Goal: Use online tool/utility: Utilize a website feature to perform a specific function

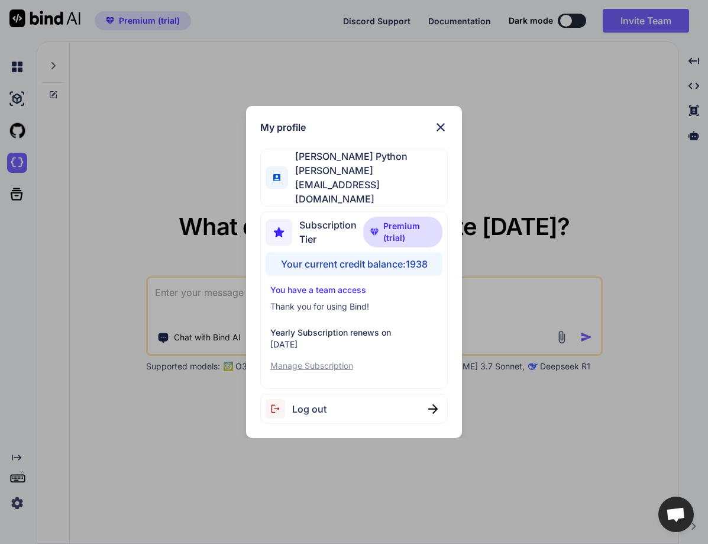
click at [85, 360] on div "My profile Hardik Python hardik@witarist.com Subscription Tier Premium (trial) …" at bounding box center [354, 272] width 708 height 544
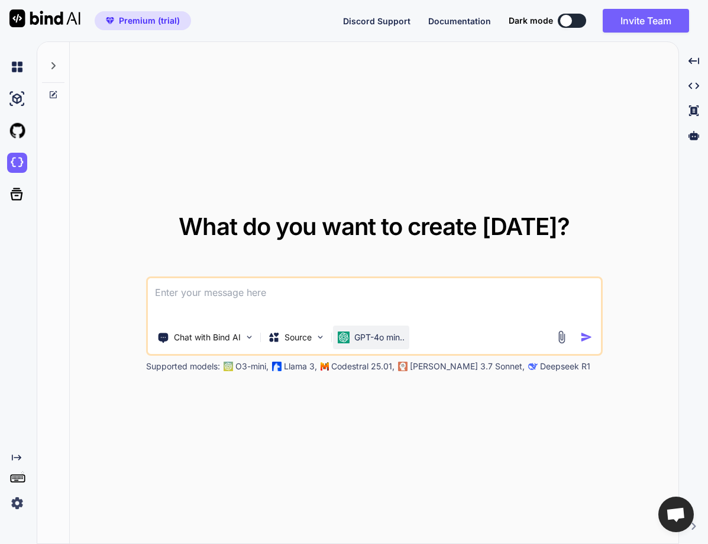
click at [376, 337] on p "GPT-4o min.." at bounding box center [379, 337] width 50 height 12
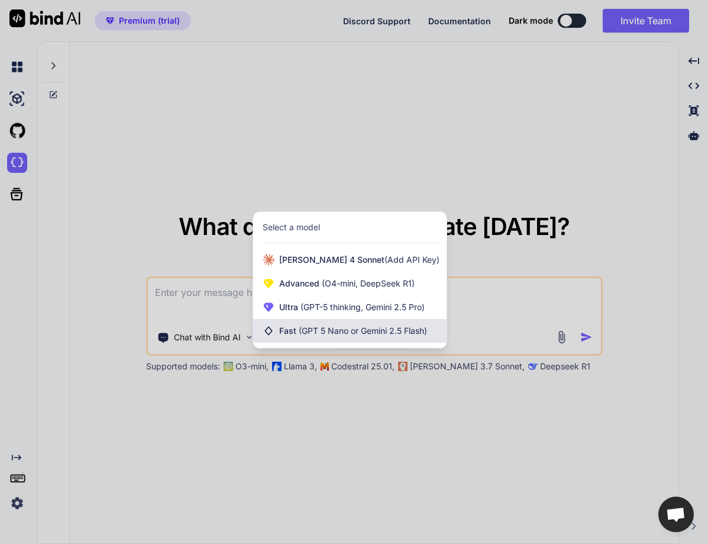
click at [319, 327] on span "(GPT 5 Nano or Gemini 2.5 Flash)" at bounding box center [363, 330] width 128 height 10
type textarea "x"
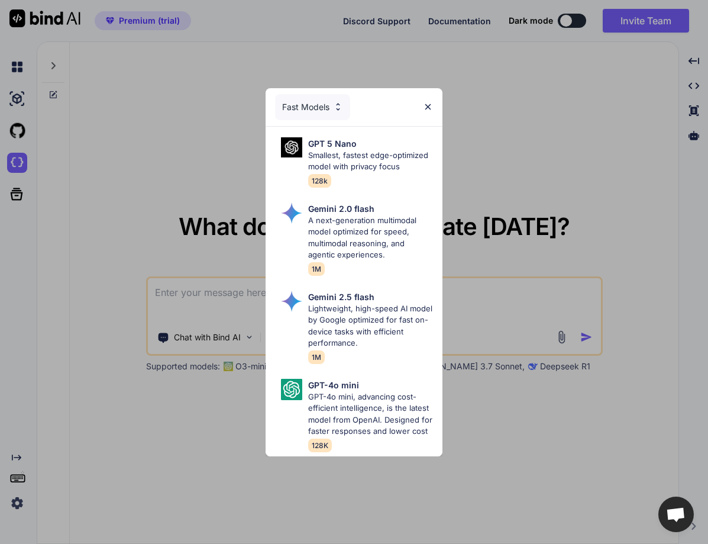
click at [307, 94] on div "Fast Models" at bounding box center [312, 107] width 75 height 26
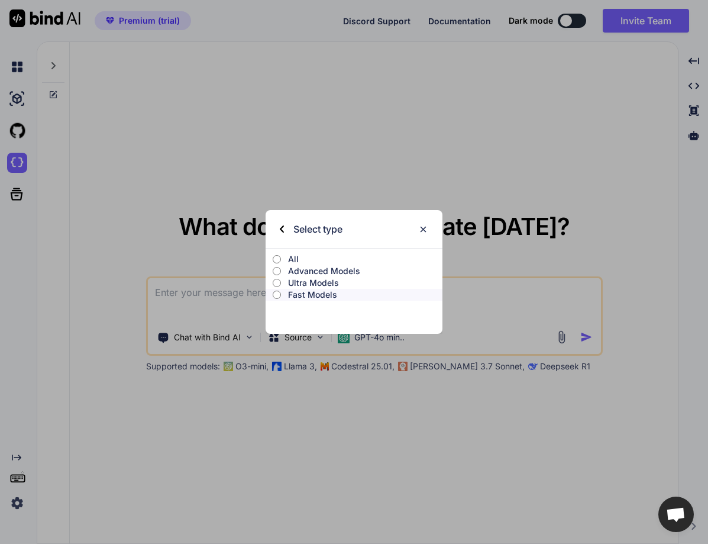
click at [303, 275] on p "Advanced Models" at bounding box center [365, 271] width 154 height 12
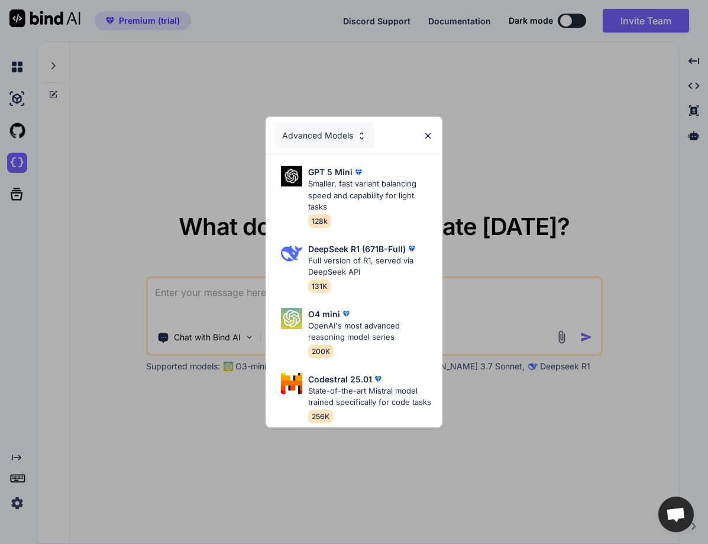
click at [328, 124] on div "Advanced Models" at bounding box center [324, 135] width 99 height 26
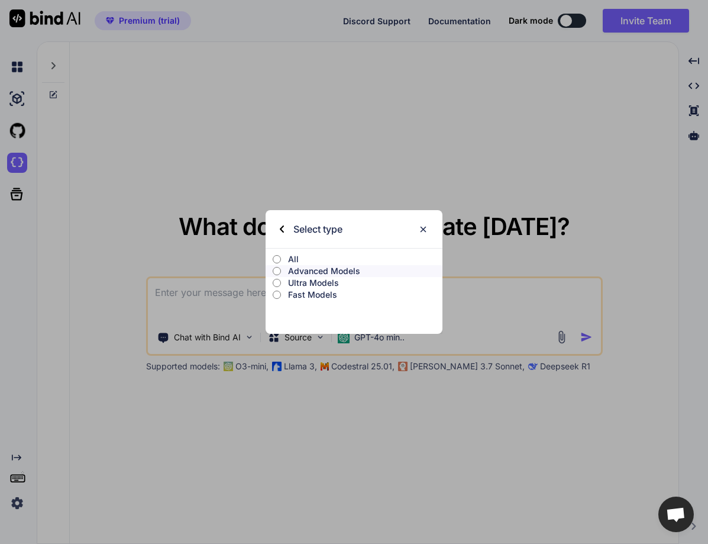
click at [323, 271] on p "Advanced Models" at bounding box center [365, 271] width 154 height 12
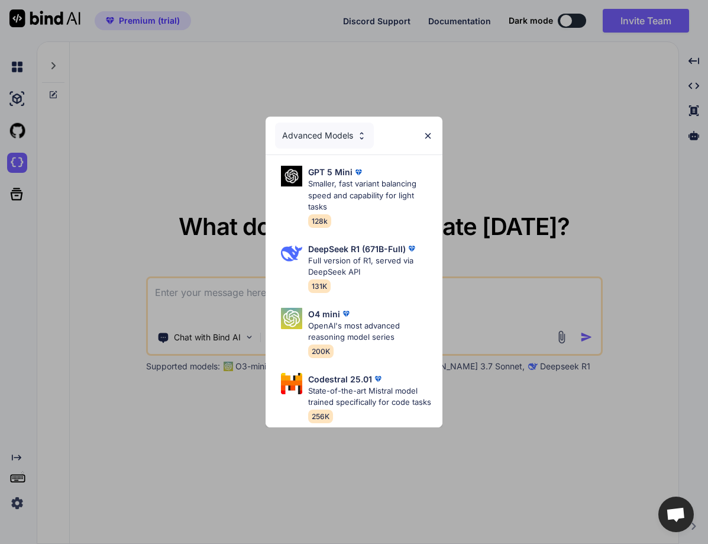
click at [319, 124] on div "Advanced Models" at bounding box center [324, 135] width 99 height 26
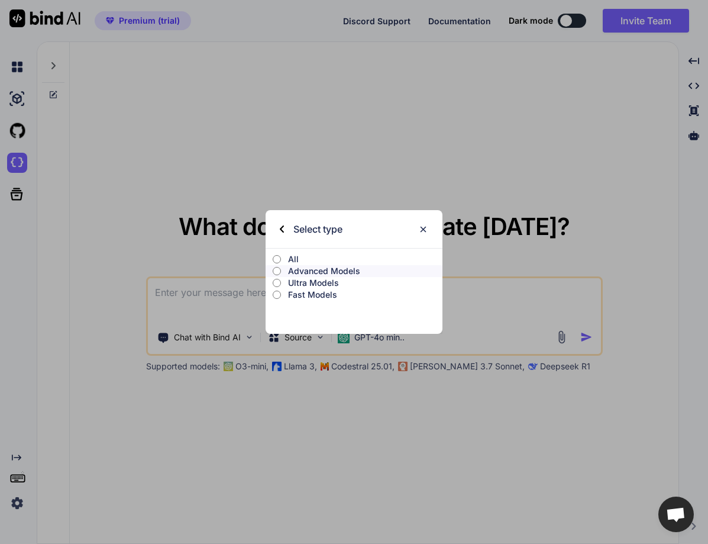
click at [309, 282] on p "Ultra Models" at bounding box center [365, 283] width 154 height 12
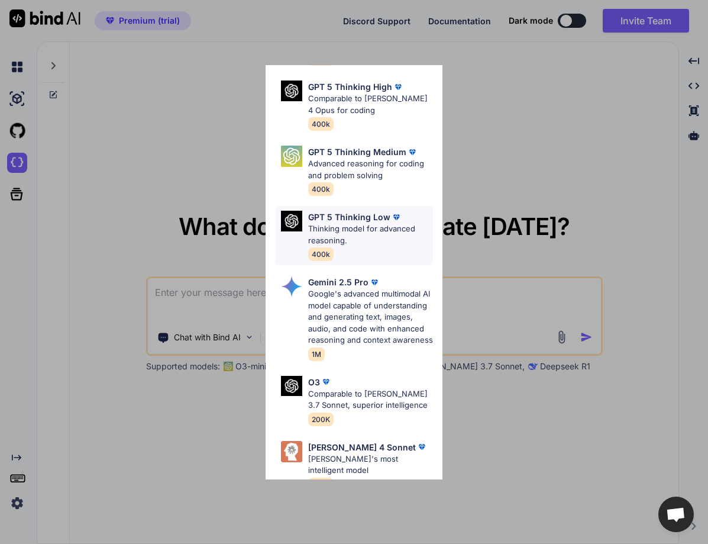
scroll to position [201, 0]
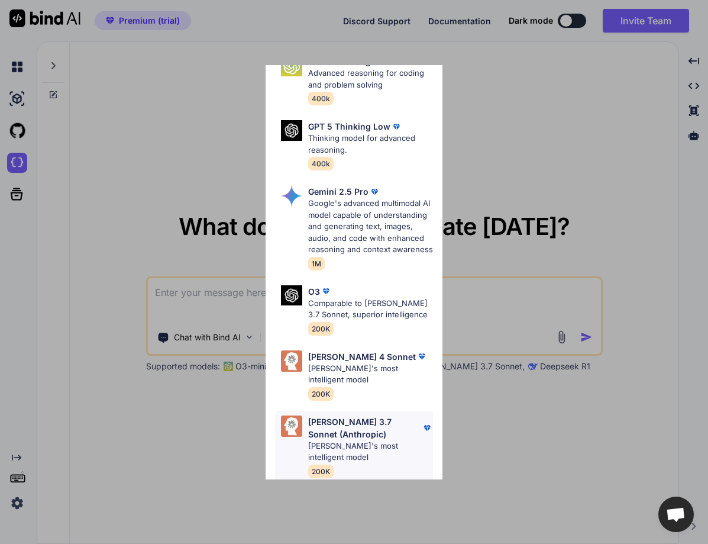
click at [343, 430] on p "[PERSON_NAME] 3.7 Sonnet (Anthropic)" at bounding box center [364, 427] width 113 height 25
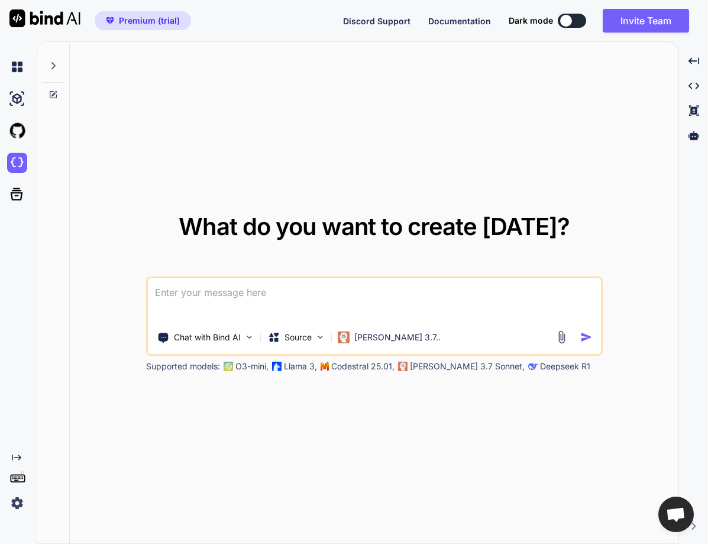
click at [275, 282] on textarea at bounding box center [374, 300] width 453 height 44
type textarea "g"
type textarea "he"
click at [21, 158] on img at bounding box center [17, 163] width 20 height 20
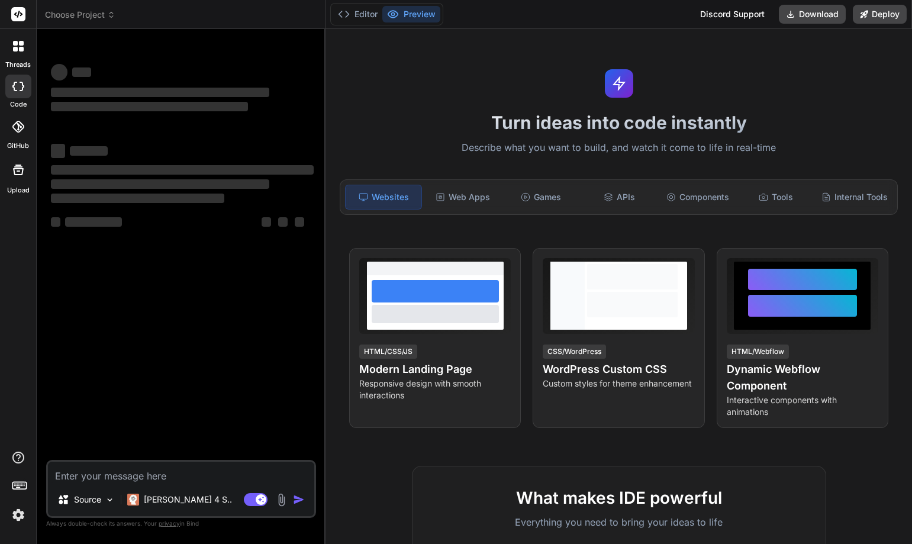
click at [853, 45] on div "Turn ideas into code instantly Describe what you want to build, and watch it co…" at bounding box center [618, 286] width 586 height 515
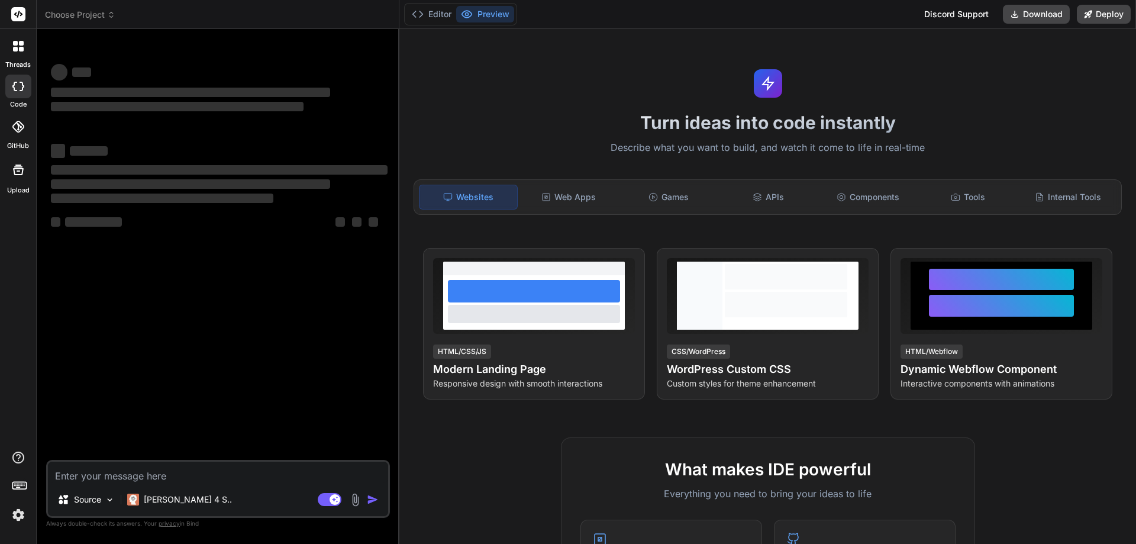
click at [805, 75] on div "Turn ideas into code instantly Describe what you want to build, and watch it co…" at bounding box center [767, 286] width 737 height 515
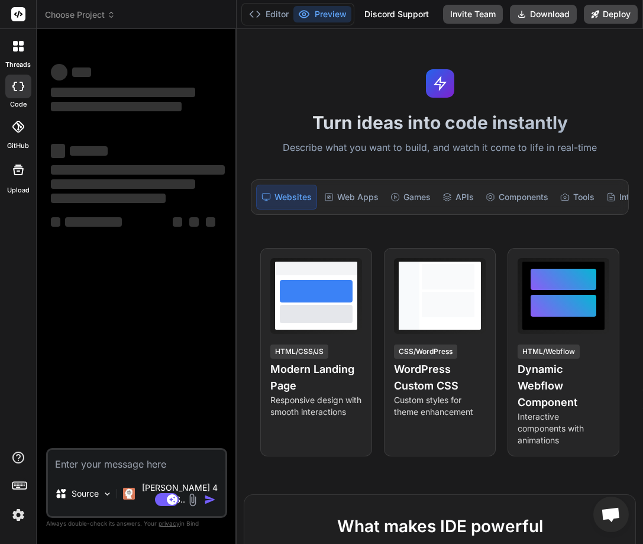
click at [235, 225] on div "Bind AI Web Search Created with Pixso. Code Generator ‌ ‌ ‌ ‌ ‌ ‌ ‌ ‌ ‌ ‌ ‌ ‌ ‌…" at bounding box center [137, 286] width 200 height 514
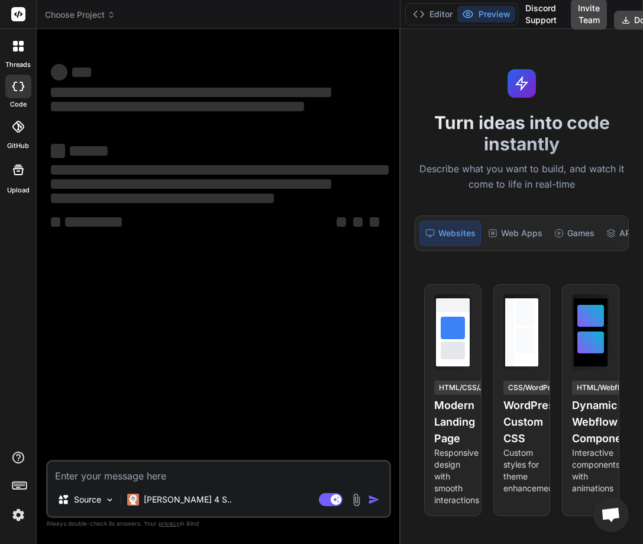
drag, startPoint x: 236, startPoint y: 224, endPoint x: 600, endPoint y: 231, distance: 364.6
click at [600, 231] on div "Choose Project Created with Pixso. Bind AI Web Search Created with Pixso. Code …" at bounding box center [340, 272] width 607 height 544
click at [18, 43] on icon at bounding box center [18, 46] width 11 height 11
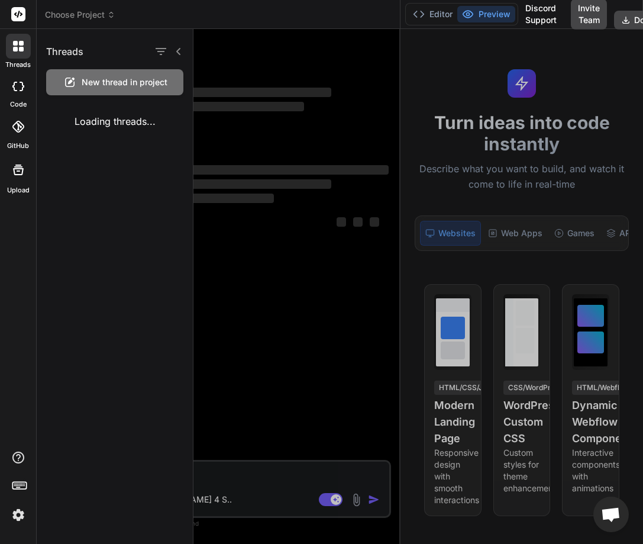
click at [111, 80] on span "New thread in project" at bounding box center [125, 82] width 86 height 12
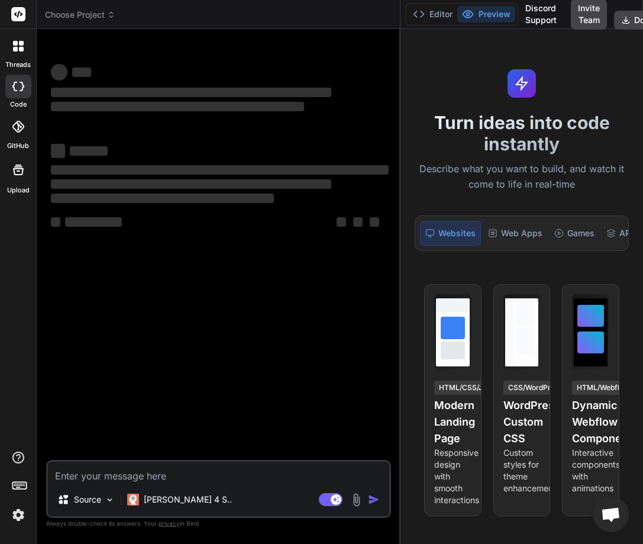
click at [107, 473] on textarea at bounding box center [218, 472] width 341 height 21
type textarea "x"
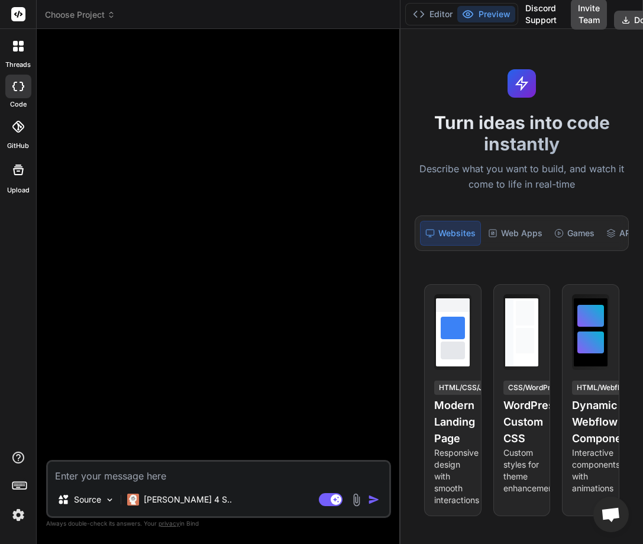
click at [192, 472] on textarea at bounding box center [218, 472] width 341 height 21
type textarea "h"
type textarea "x"
type textarea "he"
type textarea "x"
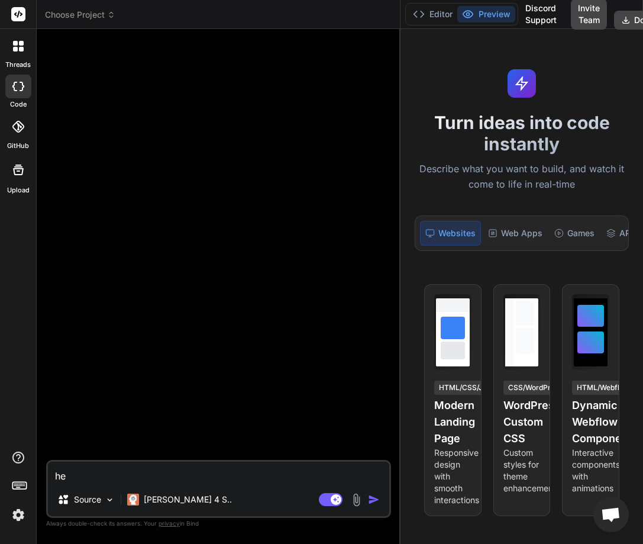
type textarea "hel"
type textarea "x"
type textarea "hell"
type textarea "x"
type textarea "hello"
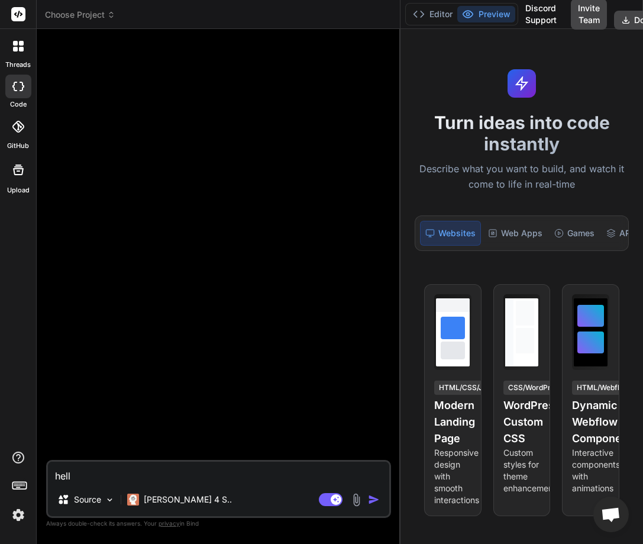
type textarea "x"
type textarea "hello"
click at [370, 501] on img "button" at bounding box center [374, 499] width 12 height 12
type textarea "x"
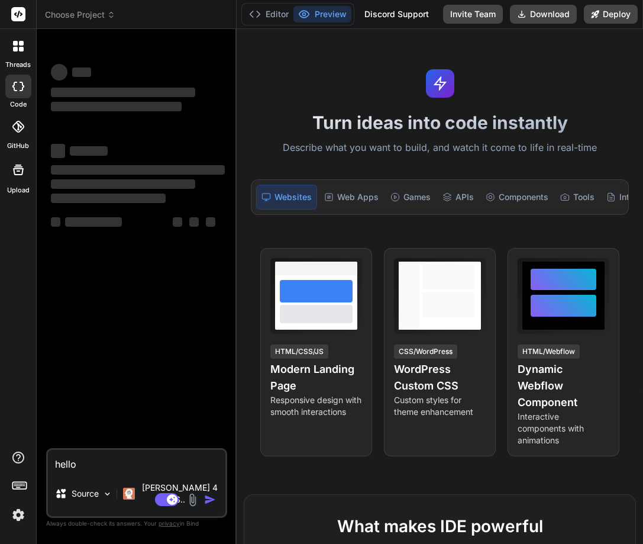
type textarea "x"
click at [234, 215] on div "Bind AI Web Search Created with Pixso. Code Generator ‌ ‌ ‌ ‌ ‌ ‌ ‌ ‌ ‌ ‌ ‌ ‌ ‌…" at bounding box center [137, 286] width 200 height 514
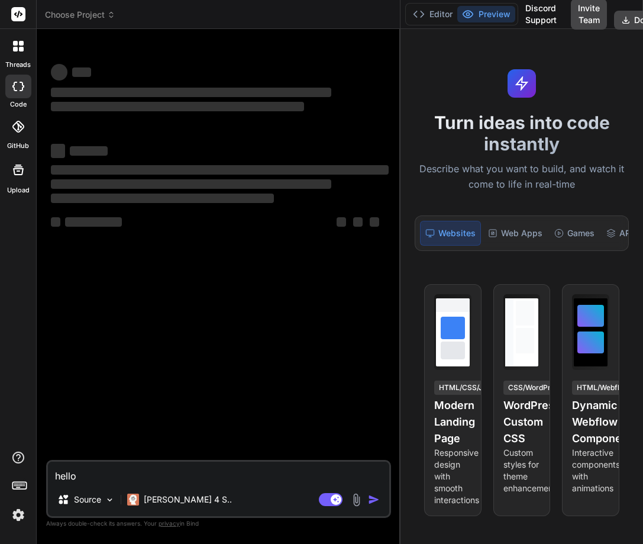
drag, startPoint x: 236, startPoint y: 217, endPoint x: 438, endPoint y: 221, distance: 202.4
click at [438, 221] on div "Choose Project Created with Pixso. Bind AI Web Search Created with Pixso. Code …" at bounding box center [340, 272] width 607 height 544
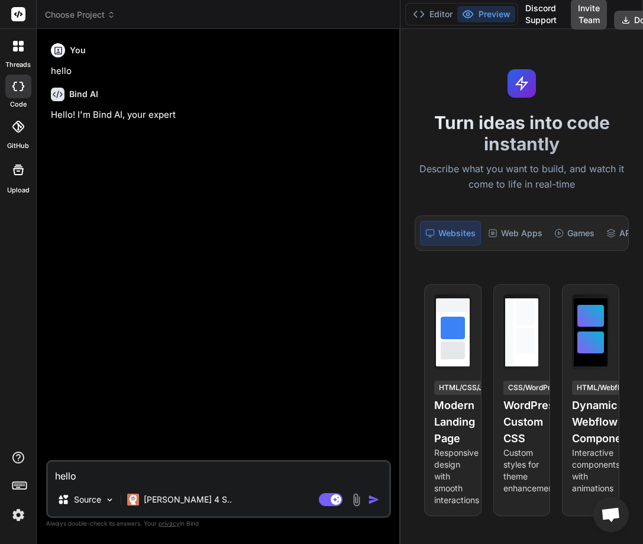
click at [125, 467] on textarea "hello" at bounding box center [218, 472] width 341 height 21
type textarea "x"
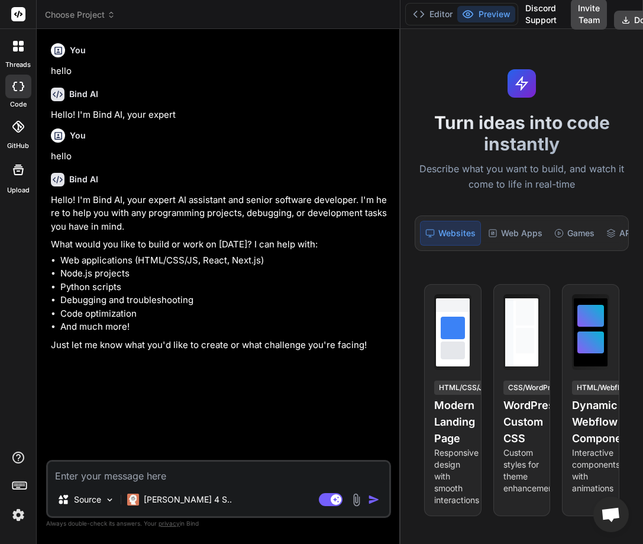
click at [184, 439] on div "You hello Bind AI Hello! I'm Bind AI, your expert You hello Bind AI Hello! I'm …" at bounding box center [220, 248] width 343 height 421
click at [16, 512] on img at bounding box center [18, 515] width 20 height 20
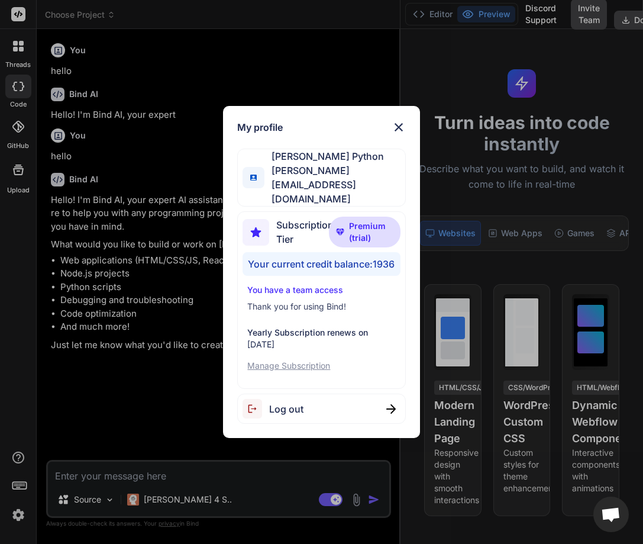
click at [296, 402] on span "Log out" at bounding box center [286, 409] width 34 height 14
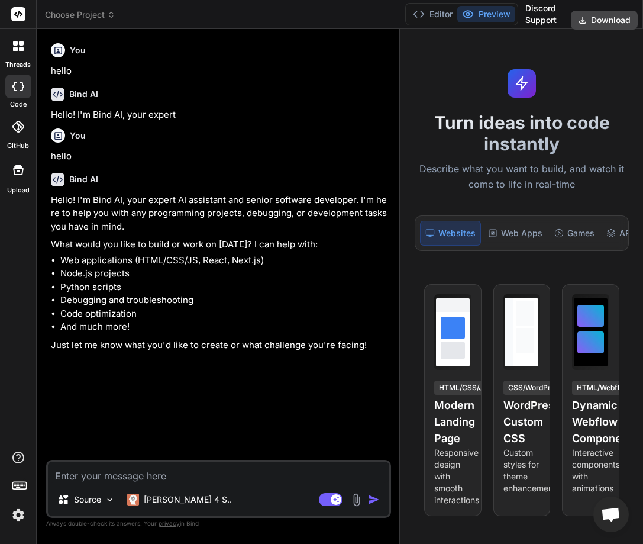
type textarea "x"
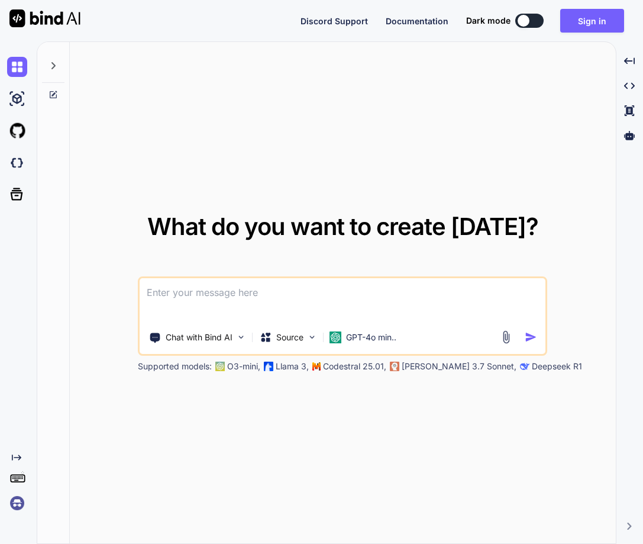
click at [25, 501] on img at bounding box center [17, 503] width 20 height 20
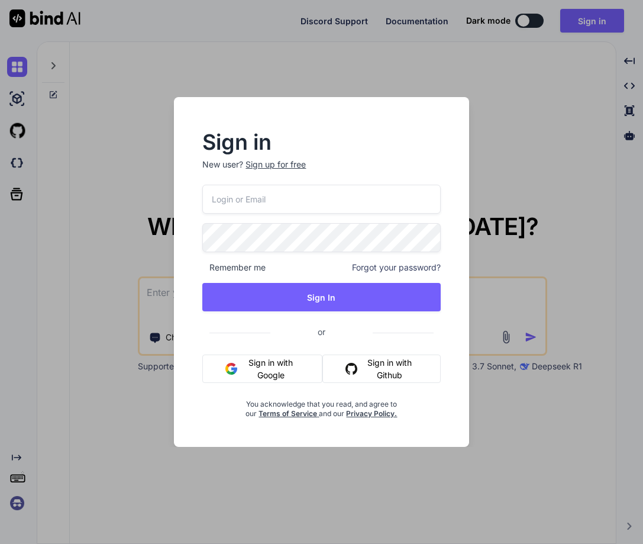
click at [234, 209] on input "email" at bounding box center [321, 199] width 238 height 29
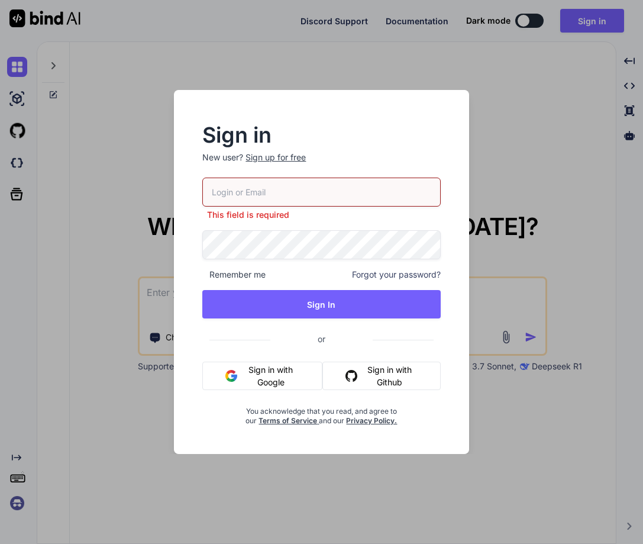
click at [230, 193] on input "email" at bounding box center [321, 192] width 238 height 29
click at [518, 115] on div "Sign in New user? Sign up for free This field is required Remember me Forgot yo…" at bounding box center [321, 272] width 643 height 544
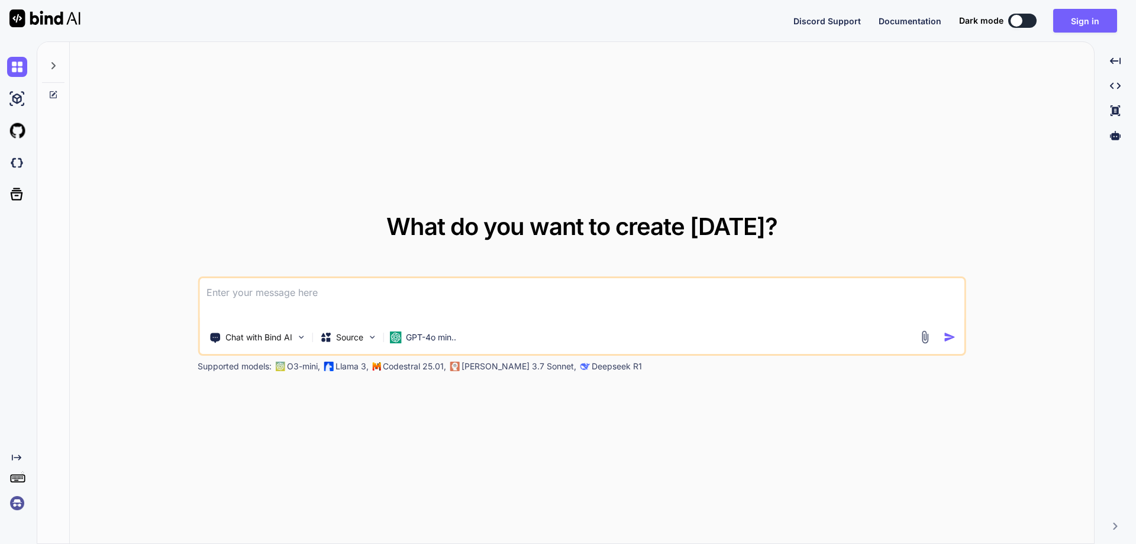
click at [22, 501] on img at bounding box center [17, 503] width 20 height 20
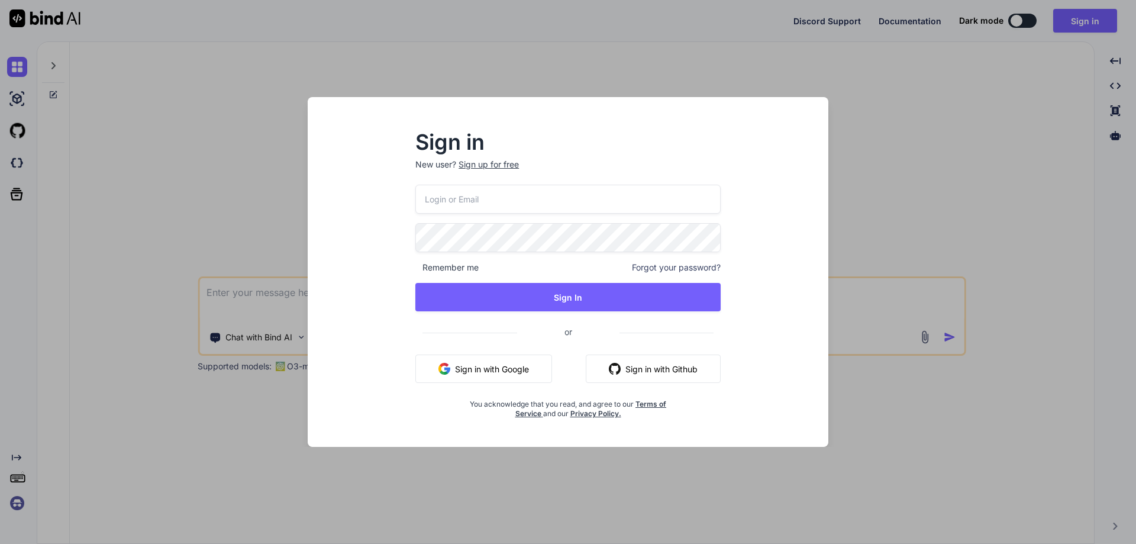
click at [476, 207] on input "email" at bounding box center [567, 199] width 305 height 29
paste input "[EMAIL_ADDRESS][DOMAIN_NAME]"
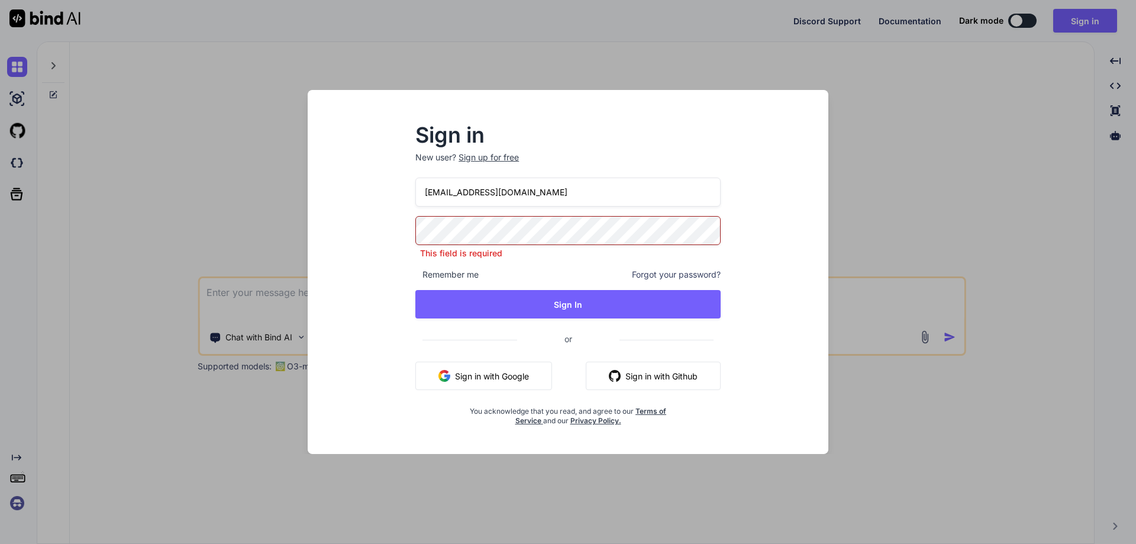
click at [426, 192] on input "[EMAIL_ADDRESS][DOMAIN_NAME]" at bounding box center [567, 192] width 305 height 29
type input "[EMAIL_ADDRESS][DOMAIN_NAME]"
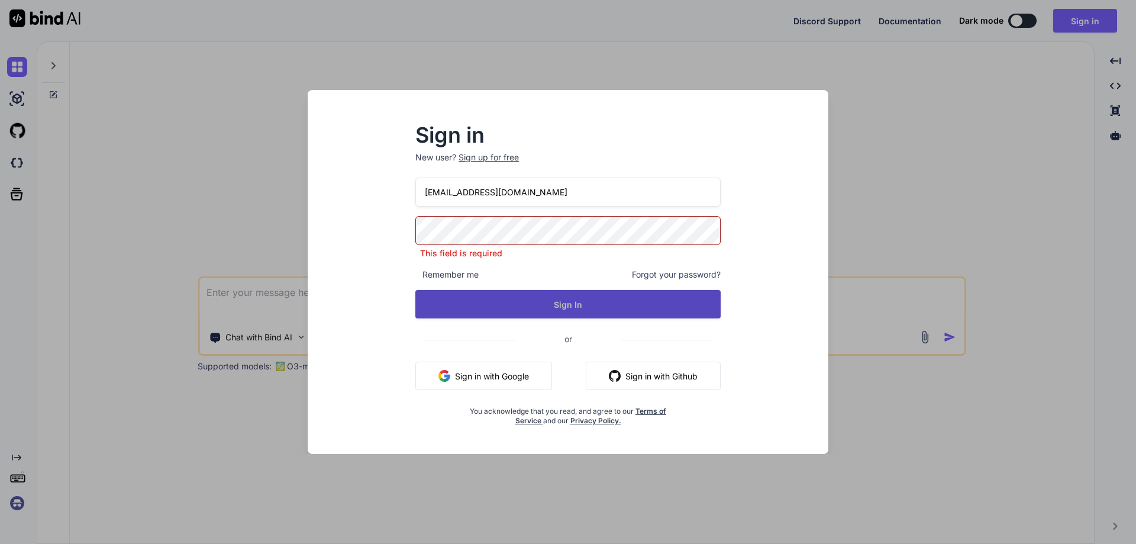
click at [525, 304] on button "Sign In" at bounding box center [567, 304] width 305 height 28
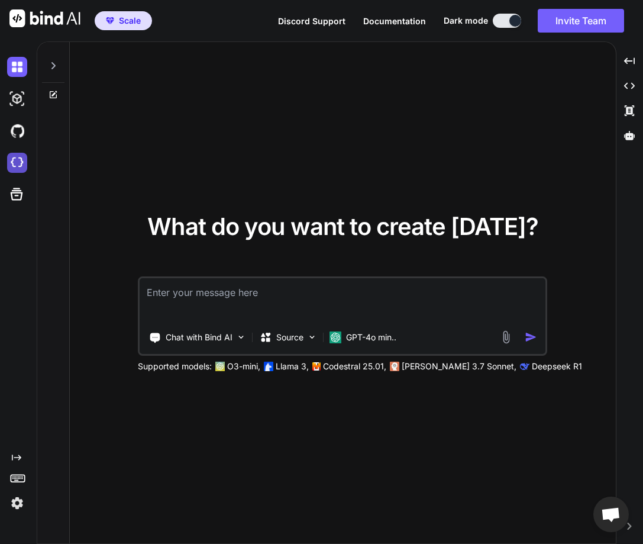
click at [15, 162] on img at bounding box center [17, 163] width 20 height 20
click at [348, 331] on p "GPT-4o min.." at bounding box center [371, 337] width 50 height 12
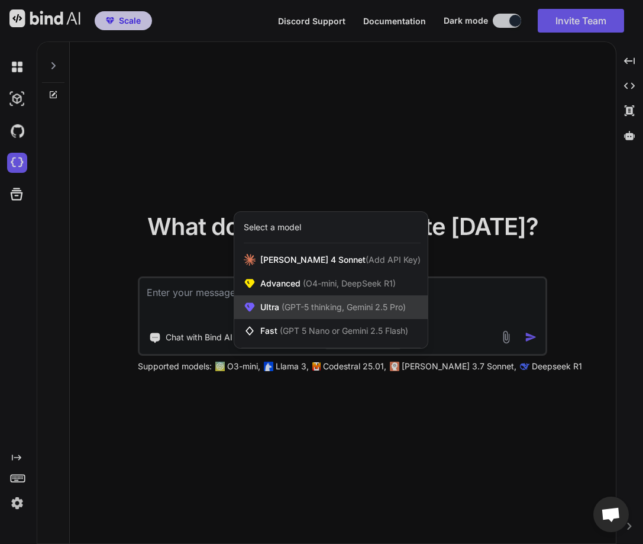
click at [334, 309] on span "(GPT-5 thinking, Gemini 2.5 Pro)" at bounding box center [342, 307] width 127 height 10
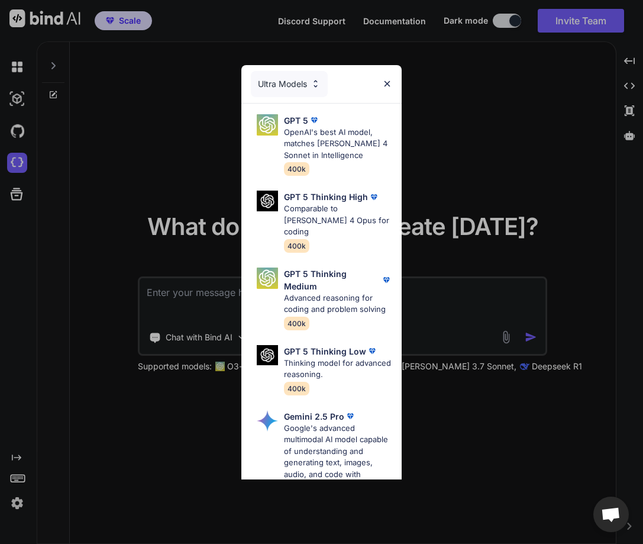
click at [521, 124] on div "Ultra Models GPT 5 OpenAI's best AI model, matches Claude 4 Sonnet in Intellige…" at bounding box center [321, 272] width 643 height 544
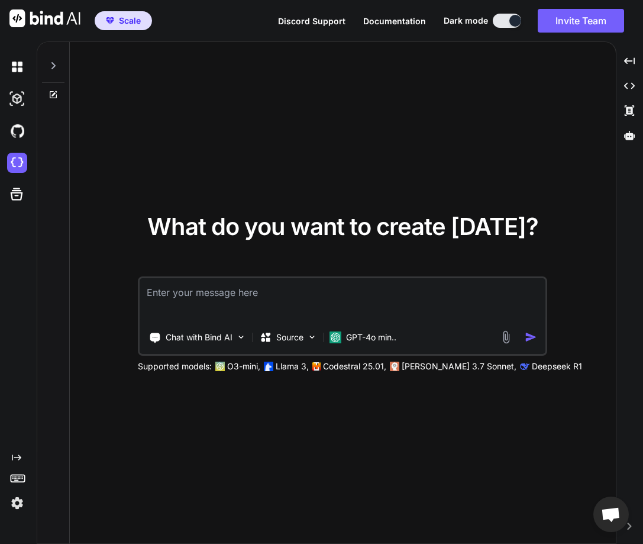
click at [292, 459] on div "What do you want to create today? Chat with Bind AI Source GPT-4o min.. Support…" at bounding box center [343, 293] width 546 height 502
click at [360, 321] on textarea at bounding box center [343, 300] width 406 height 44
click at [356, 346] on div "GPT-4o min.." at bounding box center [363, 337] width 76 height 24
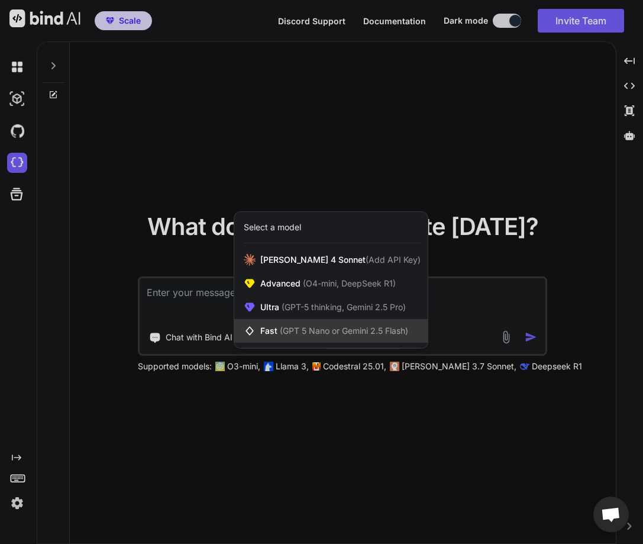
click at [316, 322] on div "Fast (GPT 5 Nano or Gemini 2.5 Flash)" at bounding box center [330, 331] width 193 height 24
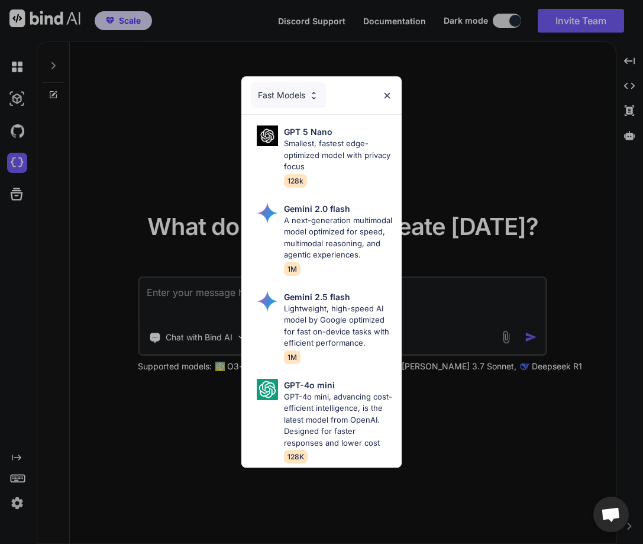
click at [302, 89] on div "Fast Models" at bounding box center [288, 95] width 75 height 26
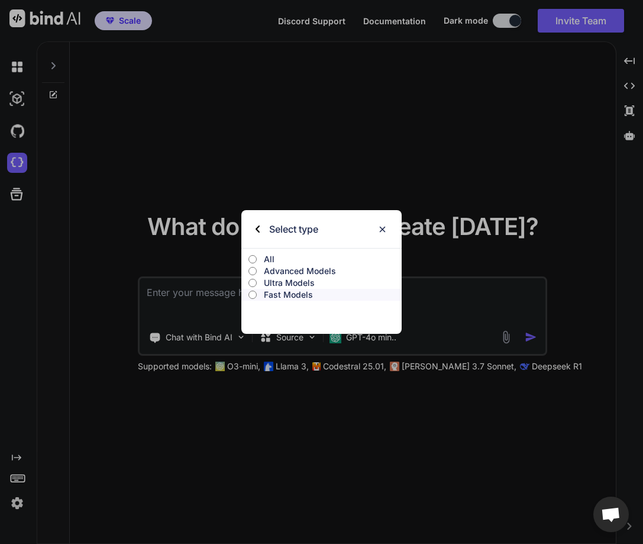
click at [294, 281] on p "Ultra Models" at bounding box center [333, 283] width 138 height 12
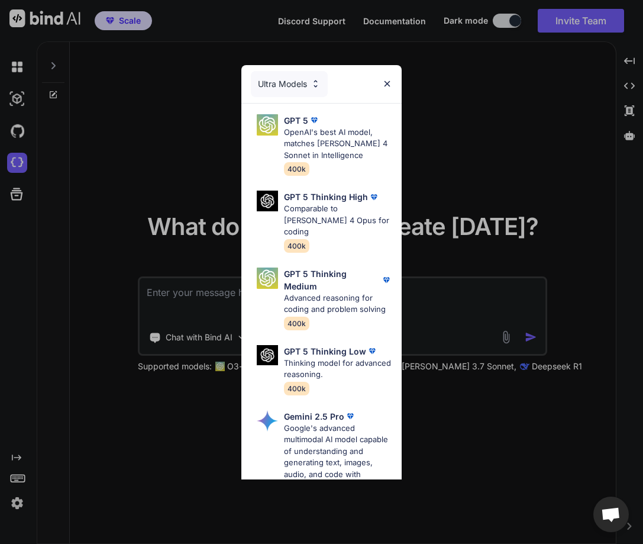
click at [144, 418] on div "Ultra Models GPT 5 OpenAI's best AI model, matches Claude 4 Sonnet in Intellige…" at bounding box center [321, 272] width 643 height 544
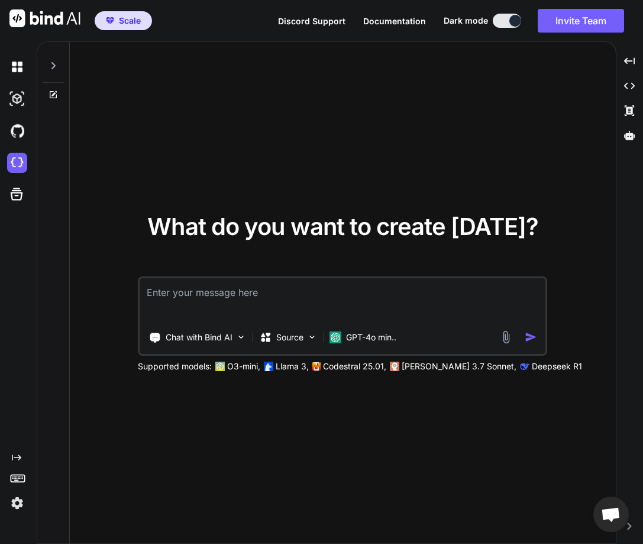
click at [15, 507] on img at bounding box center [17, 503] width 20 height 20
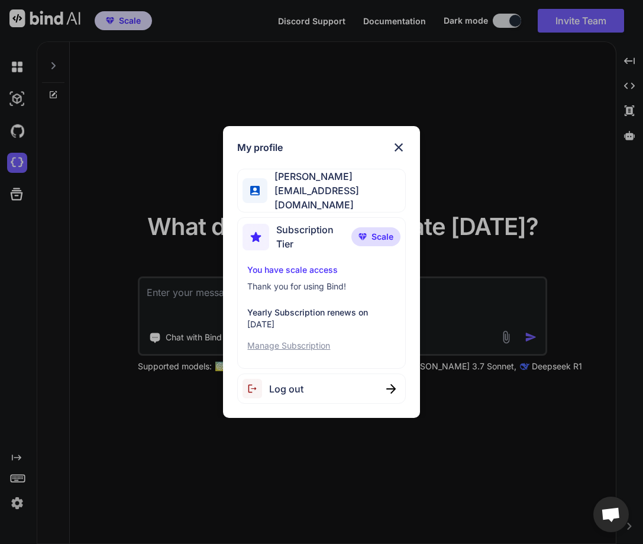
click at [143, 421] on div "My profile Mr Miyagi trybindai@gmail.com Subscription Tier Scale You have scale…" at bounding box center [321, 272] width 643 height 544
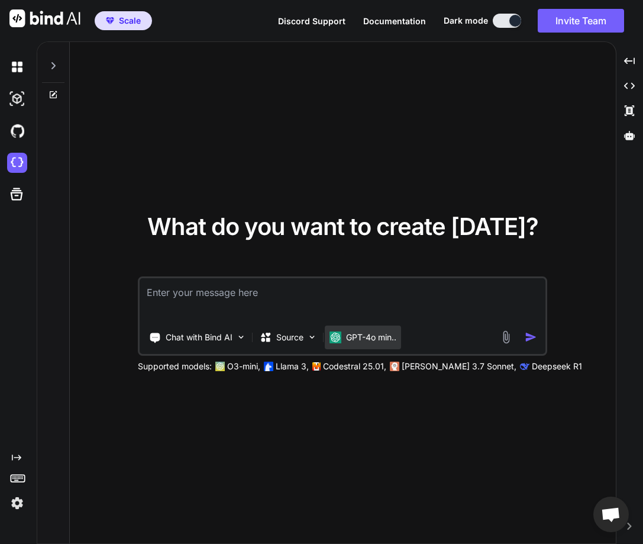
click at [389, 338] on p "GPT-4o min.." at bounding box center [371, 337] width 50 height 12
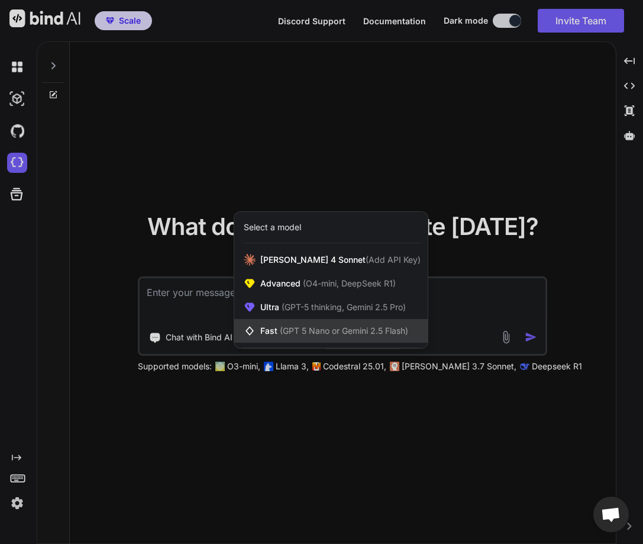
click at [334, 326] on span "(GPT 5 Nano or Gemini 2.5 Flash)" at bounding box center [344, 330] width 128 height 10
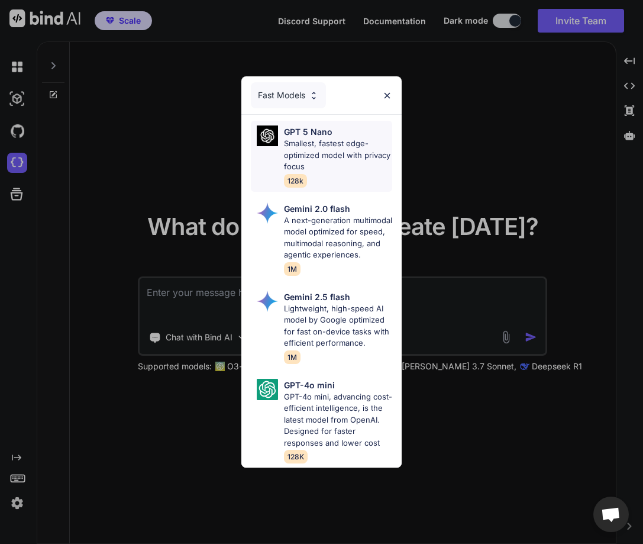
click at [308, 139] on p "Smallest, fastest edge-optimized model with privacy focus" at bounding box center [338, 155] width 109 height 35
type textarea "x"
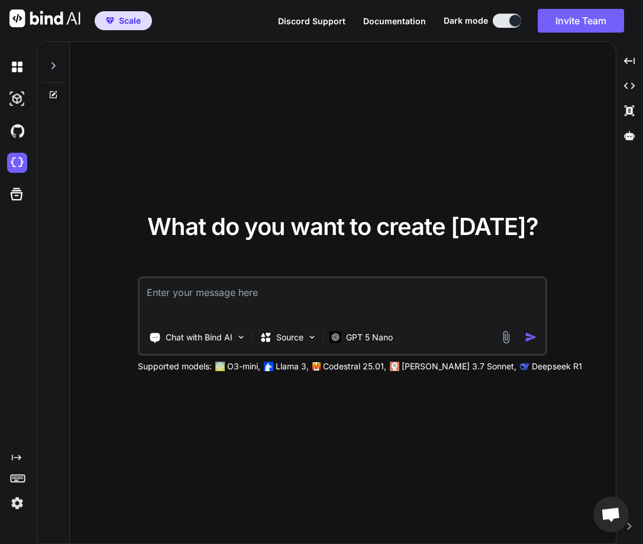
click at [192, 304] on textarea at bounding box center [343, 300] width 406 height 44
type textarea "h"
type textarea "x"
type textarea "he"
type textarea "x"
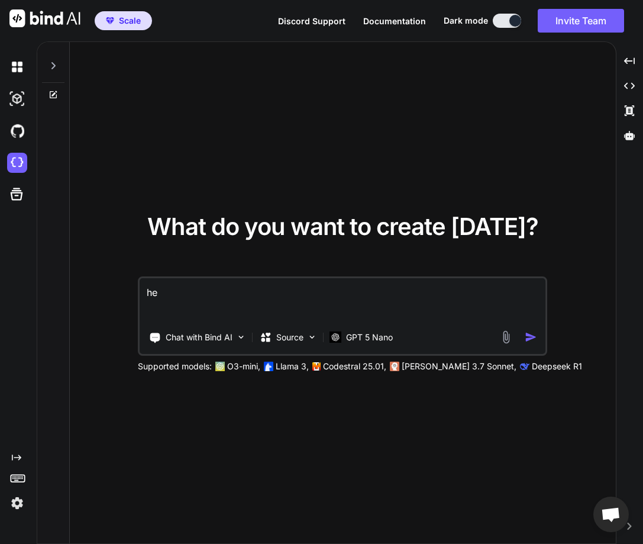
type textarea "hel"
type textarea "x"
type textarea "hell"
type textarea "x"
type textarea "hello"
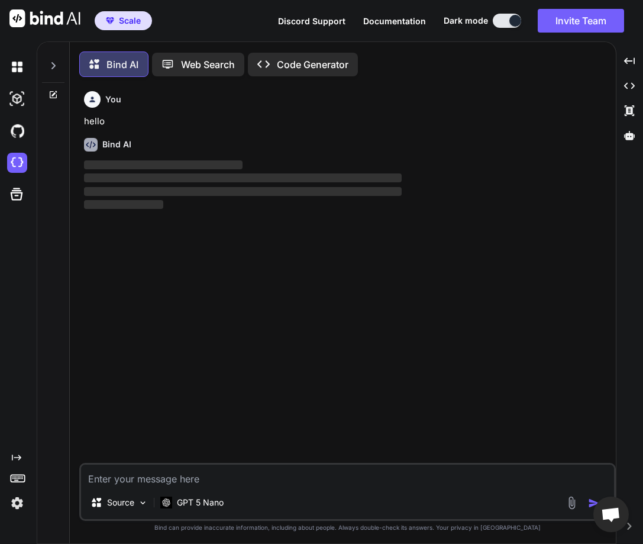
scroll to position [6, 0]
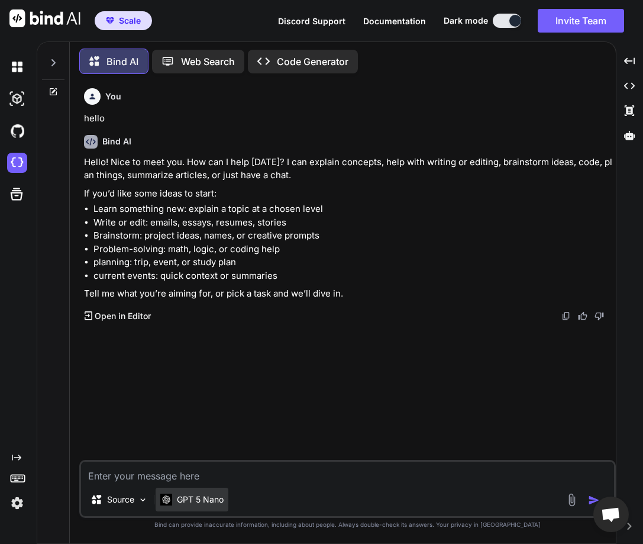
click at [173, 505] on div "GPT 5 Nano" at bounding box center [191, 499] width 63 height 12
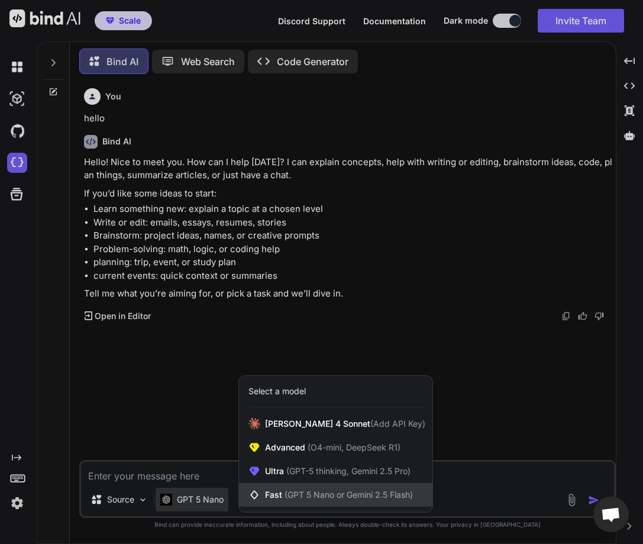
click at [292, 502] on div "Fast (GPT 5 Nano or Gemini 2.5 Flash)" at bounding box center [335, 495] width 193 height 24
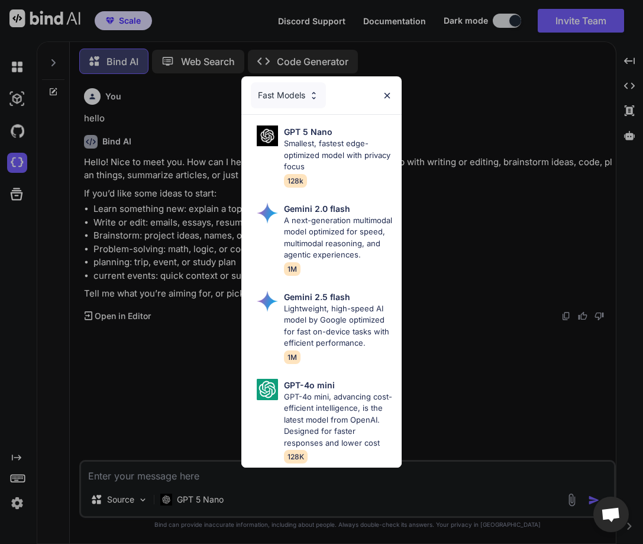
click at [296, 83] on div "Fast Models" at bounding box center [288, 95] width 75 height 26
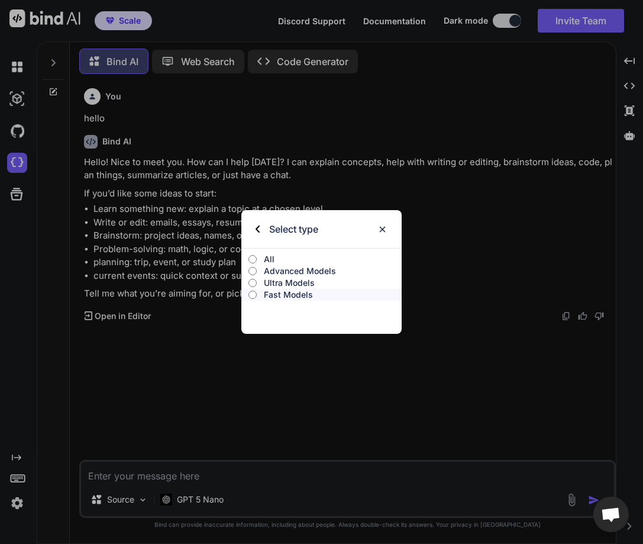
click at [293, 279] on p "Ultra Models" at bounding box center [333, 283] width 138 height 12
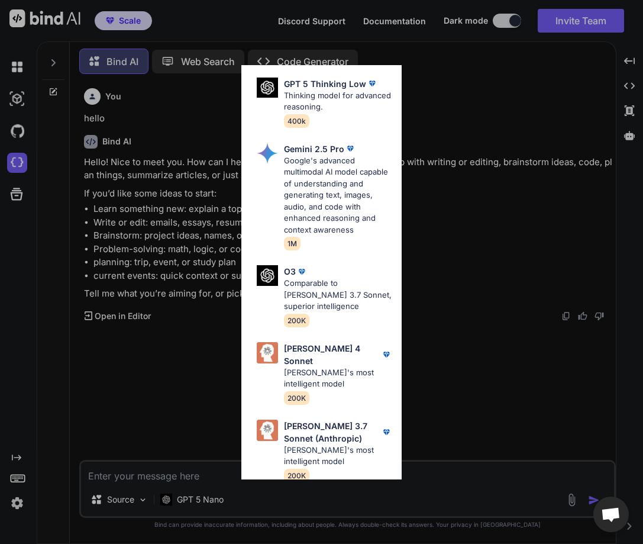
scroll to position [271, 0]
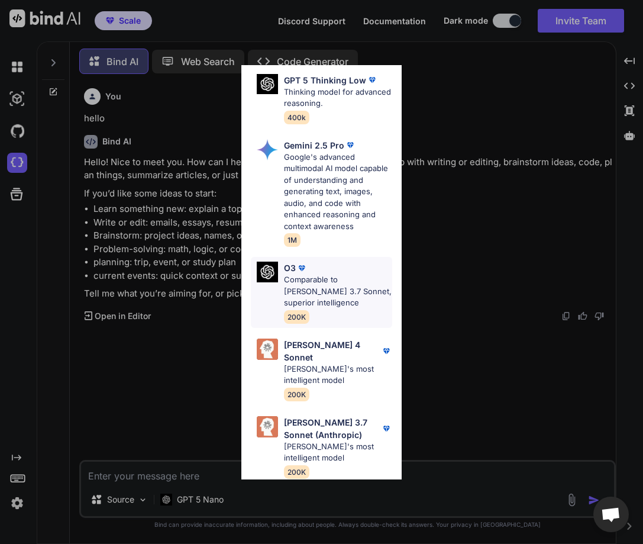
click at [311, 302] on p "Comparable to Claude 3.7 Sonnet, superior intelligence" at bounding box center [338, 291] width 109 height 35
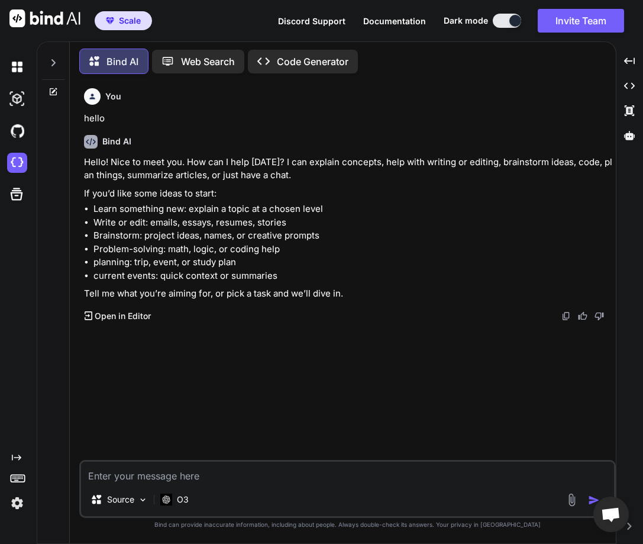
click at [160, 485] on div "Source O3" at bounding box center [347, 489] width 537 height 58
click at [161, 474] on textarea at bounding box center [347, 472] width 533 height 21
type textarea "x"
type textarea "h"
type textarea "x"
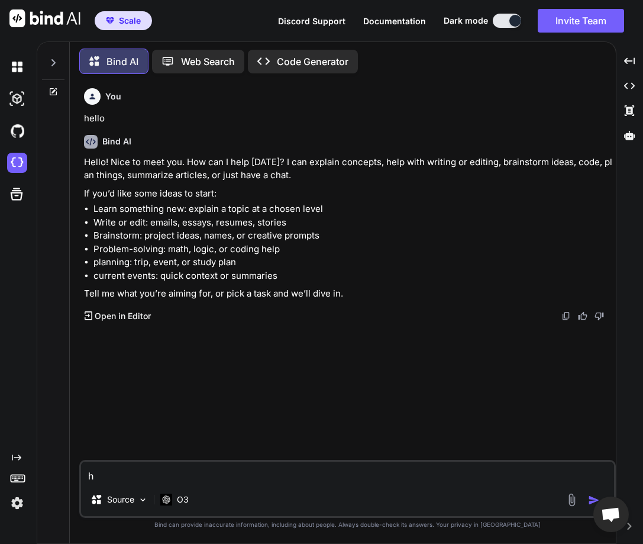
type textarea "hi"
type textarea "x"
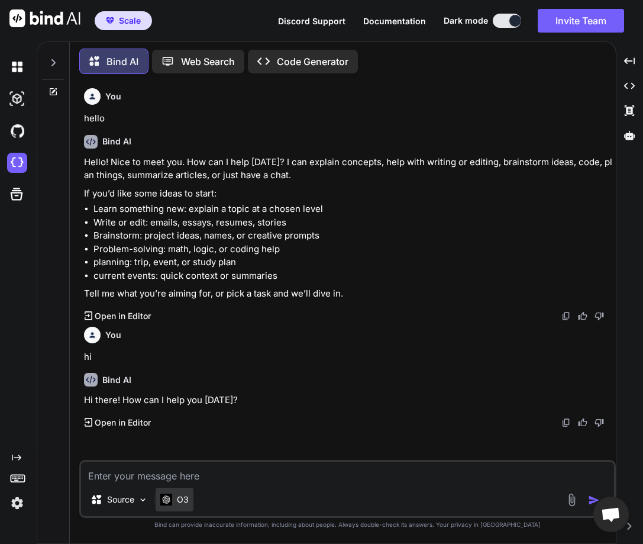
click at [175, 493] on div "O3" at bounding box center [174, 499] width 28 height 12
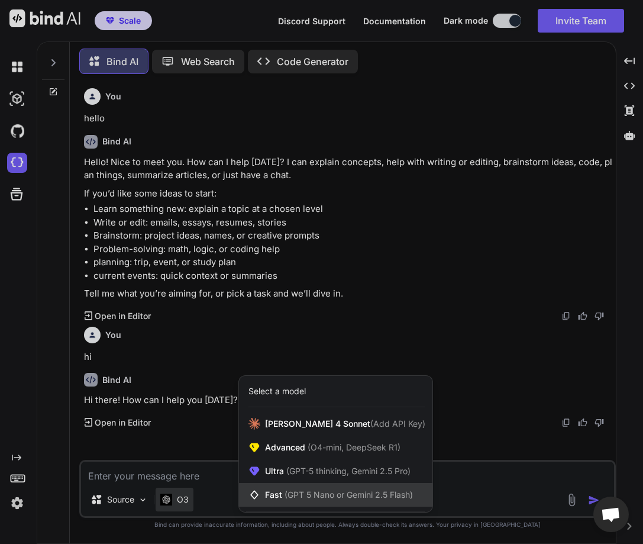
click at [276, 493] on span "Fast (GPT 5 Nano or Gemini 2.5 Flash)" at bounding box center [339, 495] width 148 height 12
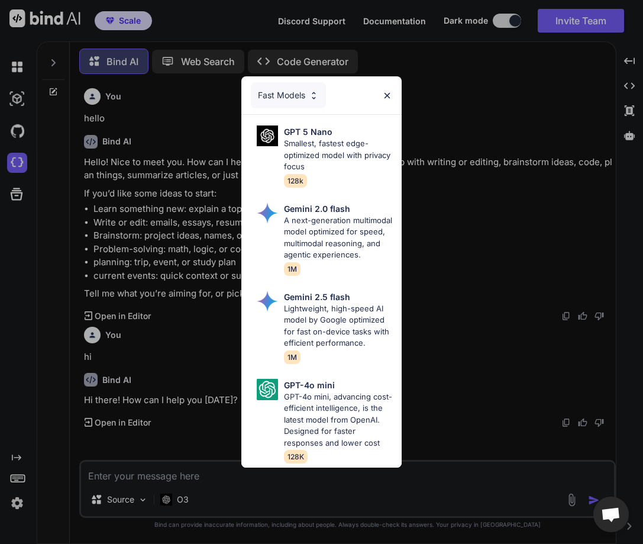
click at [266, 82] on div "Fast Models" at bounding box center [288, 95] width 75 height 26
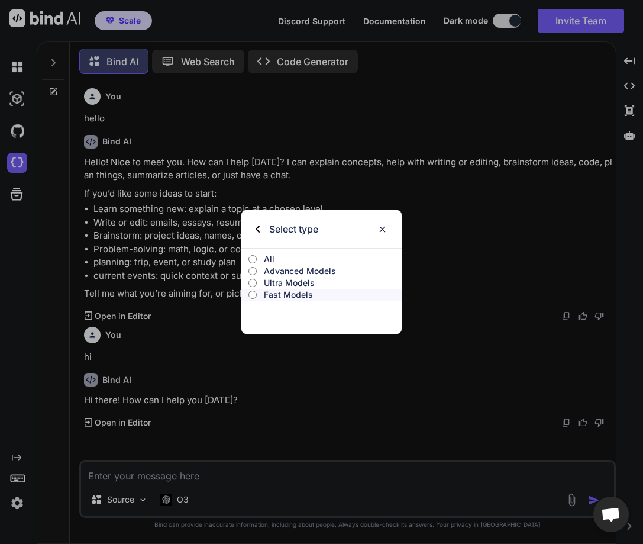
click at [298, 278] on p "Ultra Models" at bounding box center [333, 283] width 138 height 12
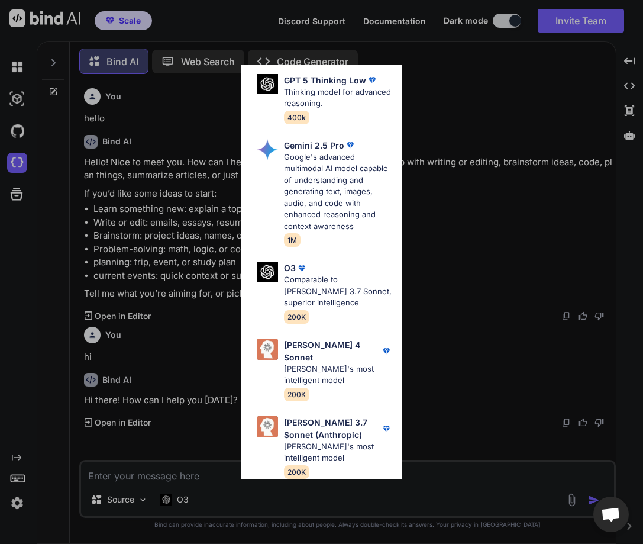
scroll to position [0, 0]
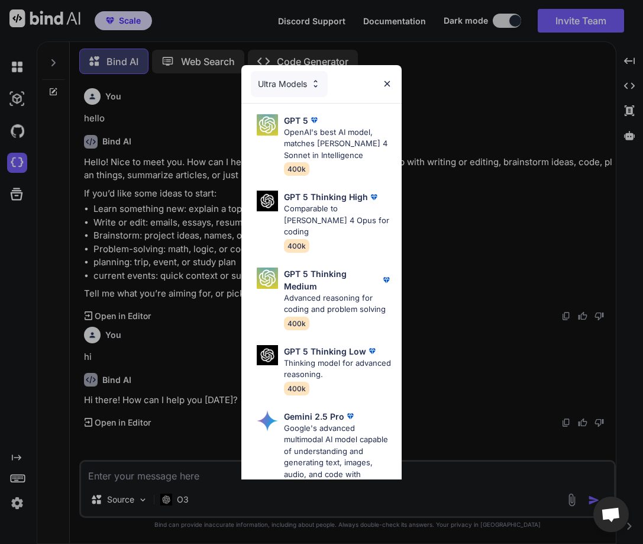
click at [290, 85] on div "Ultra Models" at bounding box center [289, 84] width 77 height 26
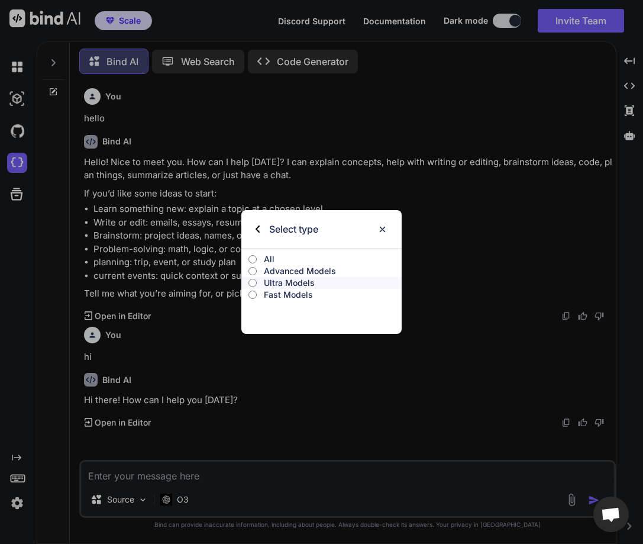
click at [296, 267] on p "Advanced Models" at bounding box center [333, 271] width 138 height 12
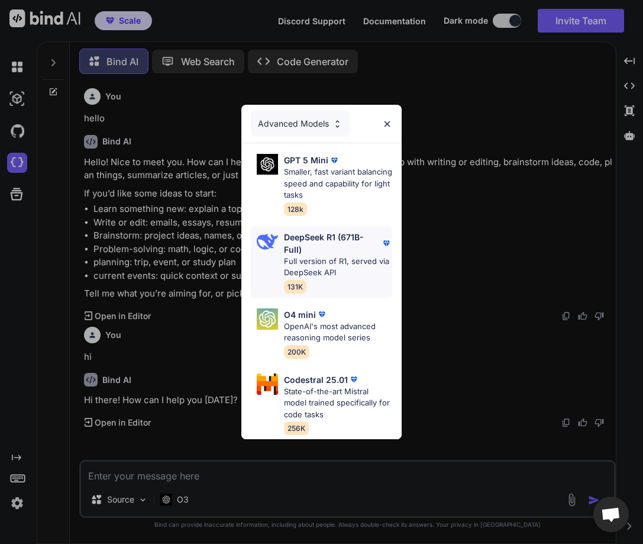
click at [321, 264] on p "Full version of R1, served via DeepSeek API" at bounding box center [338, 267] width 109 height 23
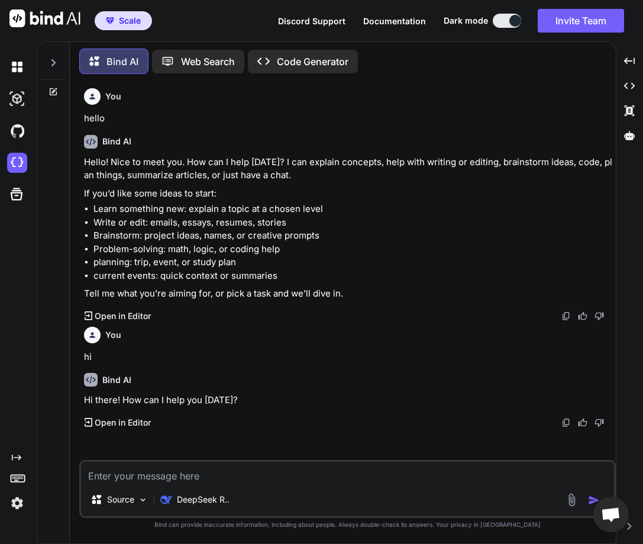
click at [134, 476] on textarea at bounding box center [347, 472] width 533 height 21
type textarea "x"
type textarea "h"
type textarea "x"
type textarea "hi"
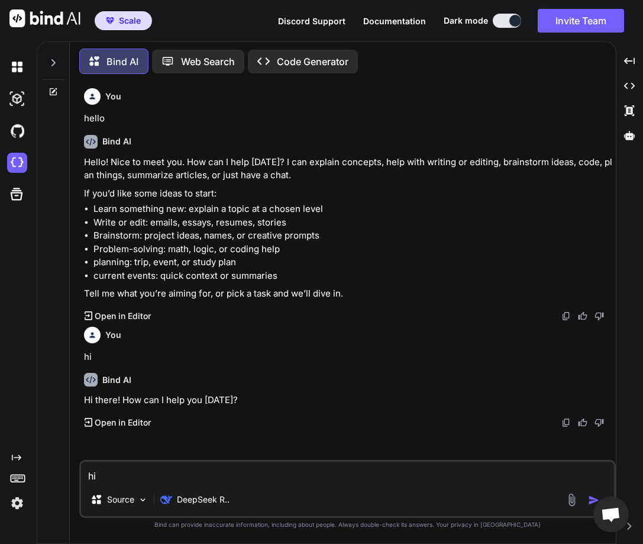
type textarea "x"
type textarea "hii"
type textarea "x"
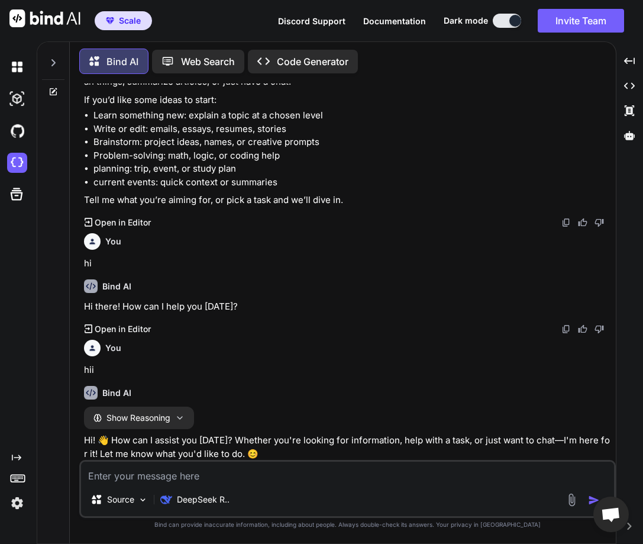
scroll to position [115, 0]
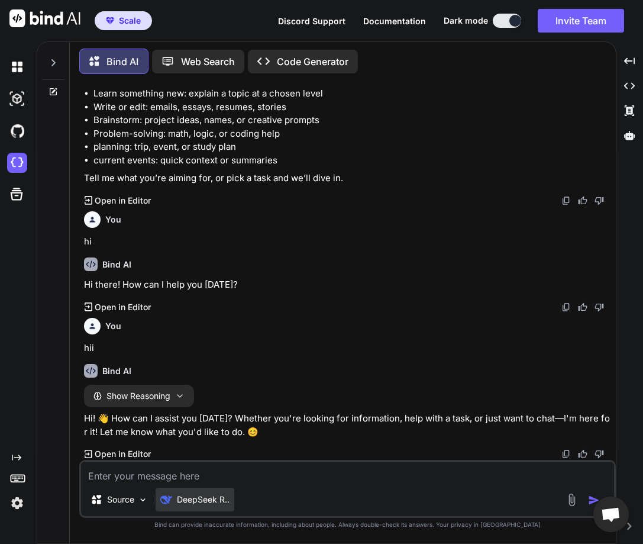
click at [198, 495] on p "DeepSeek R.." at bounding box center [203, 499] width 53 height 12
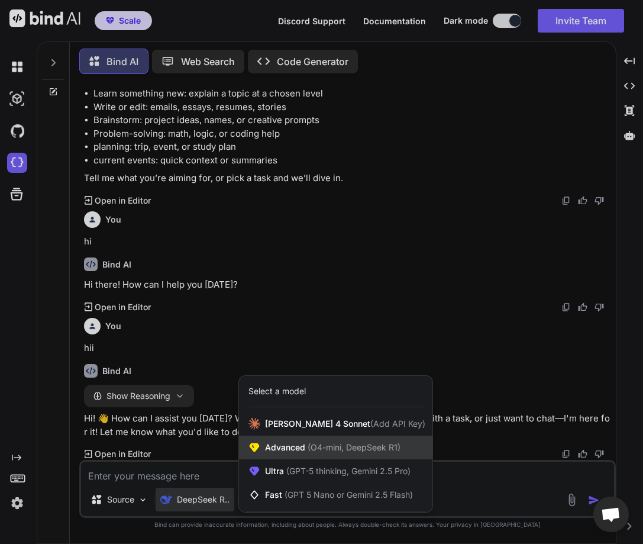
click at [294, 446] on span "Advanced (O4-mini, DeepSeek R1)" at bounding box center [333, 447] width 136 height 12
type textarea "x"
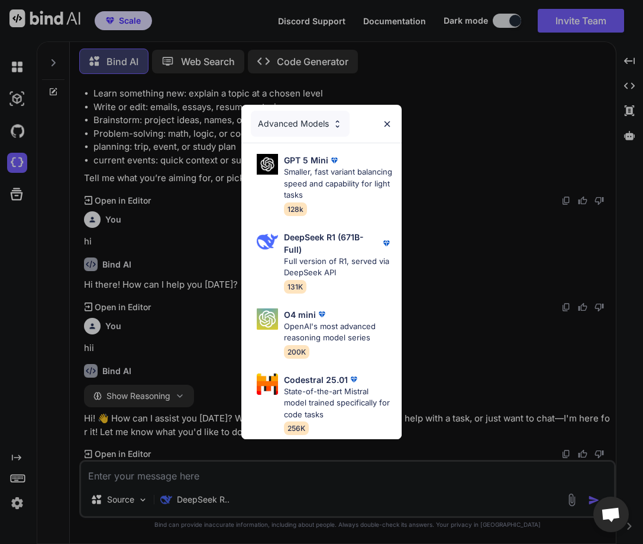
click at [392, 111] on div "Advanced Models" at bounding box center [321, 124] width 161 height 38
click at [392, 119] on img at bounding box center [387, 124] width 10 height 10
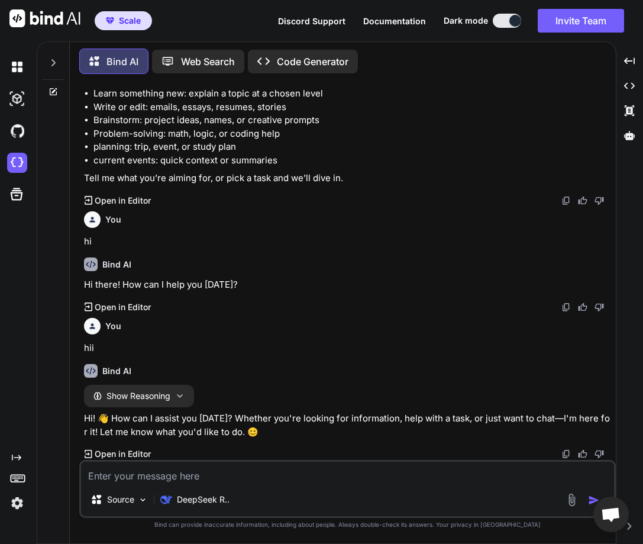
click at [322, 380] on div "Bind AI Show Reasoning Hi! 👋 How can I assist you today? Whether you're looking…" at bounding box center [349, 406] width 530 height 105
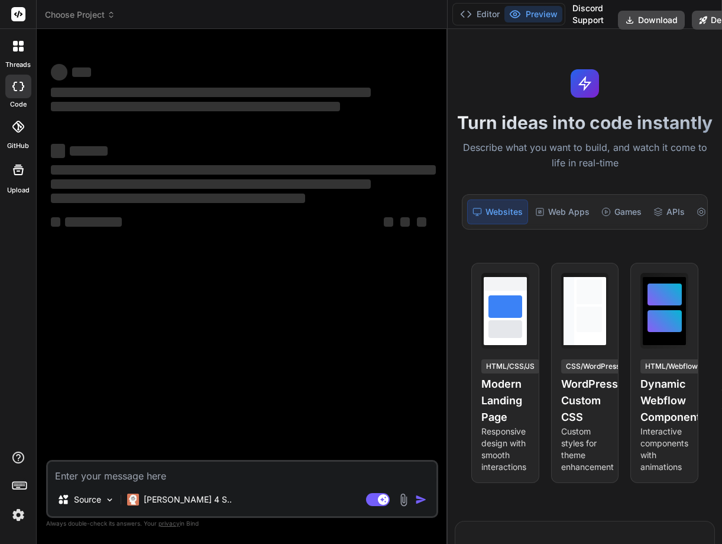
drag, startPoint x: 262, startPoint y: 254, endPoint x: 478, endPoint y: 258, distance: 215.4
click at [478, 258] on div "Choose Project Created with Pixso. Bind AI Web Search Created with Pixso. Code …" at bounding box center [380, 272] width 686 height 544
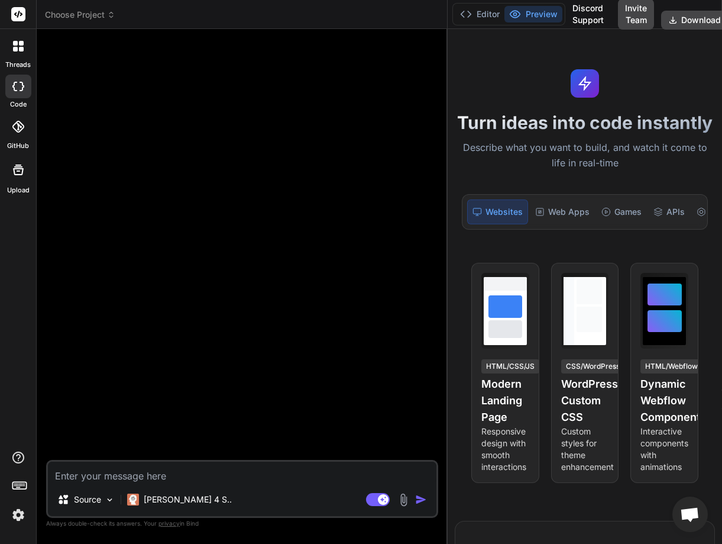
click at [82, 474] on textarea at bounding box center [242, 472] width 389 height 21
click at [180, 499] on p "[PERSON_NAME] 4 S.." at bounding box center [188, 499] width 88 height 12
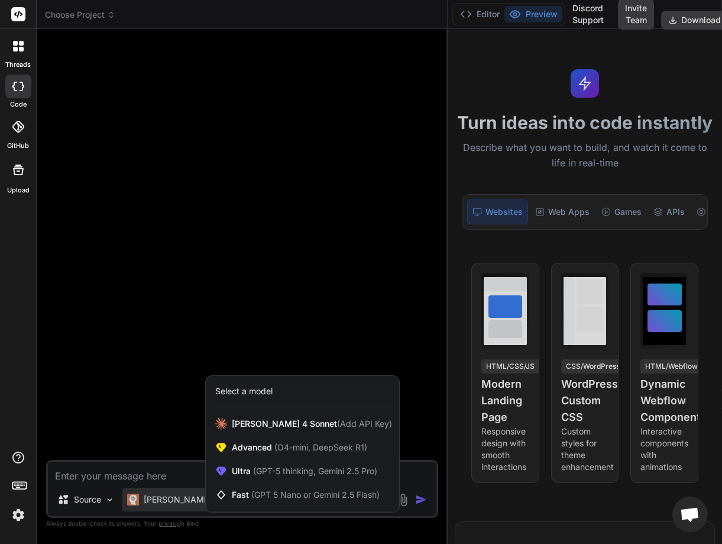
click at [74, 473] on div at bounding box center [361, 272] width 722 height 544
type textarea "x"
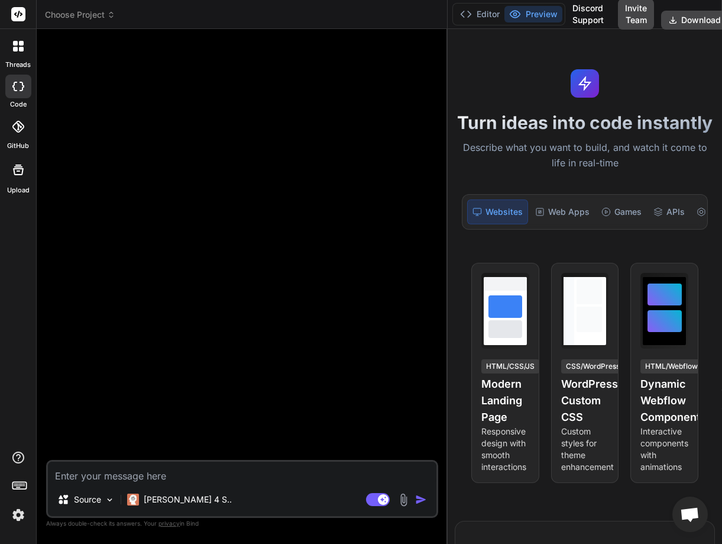
click at [74, 473] on textarea at bounding box center [242, 472] width 389 height 21
type textarea "H"
type textarea "x"
type textarea "He"
type textarea "x"
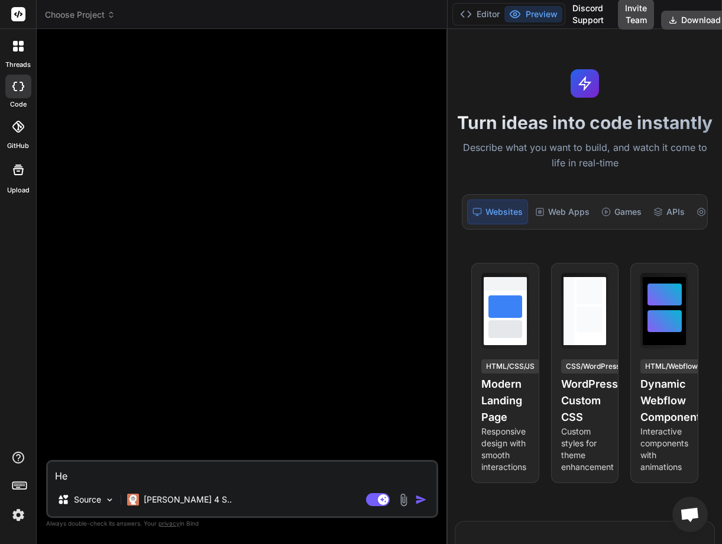
type textarea "Hel"
type textarea "x"
type textarea "Hell"
type textarea "x"
type textarea "Hello"
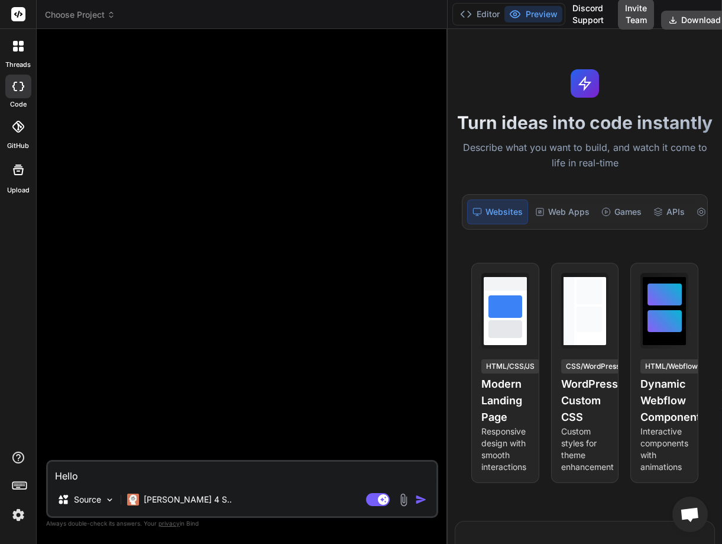
type textarea "x"
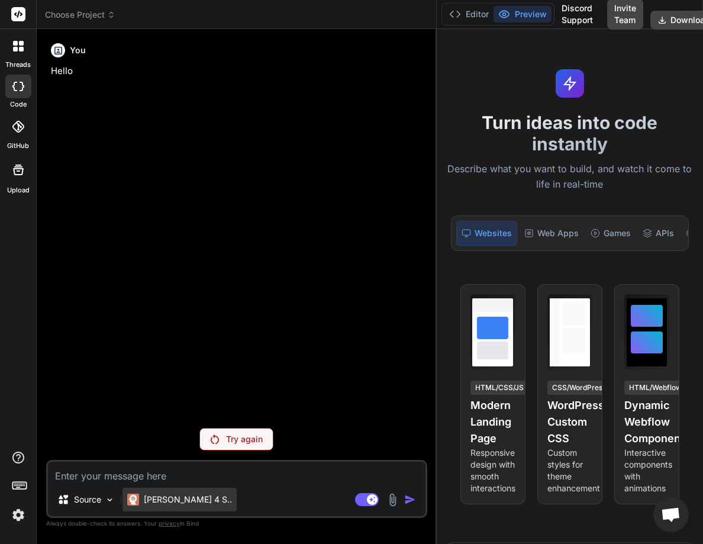
click at [167, 499] on p "Claude 4 S.." at bounding box center [188, 499] width 88 height 12
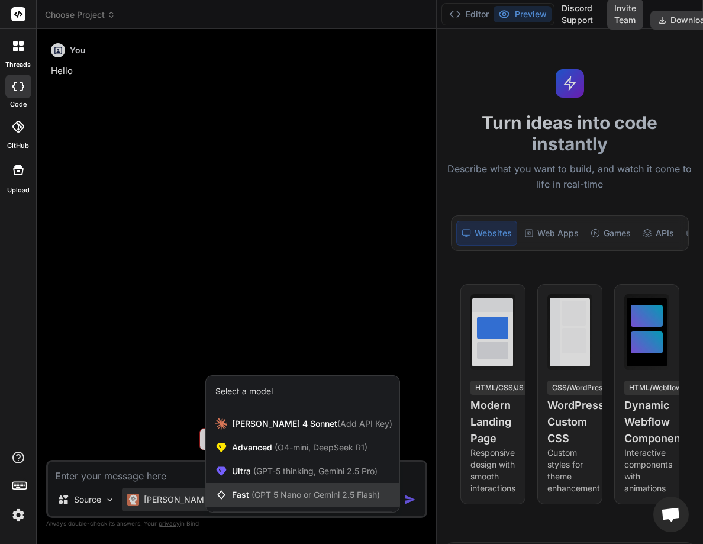
click at [275, 488] on div "Fast (GPT 5 Nano or Gemini 2.5 Flash)" at bounding box center [302, 495] width 193 height 24
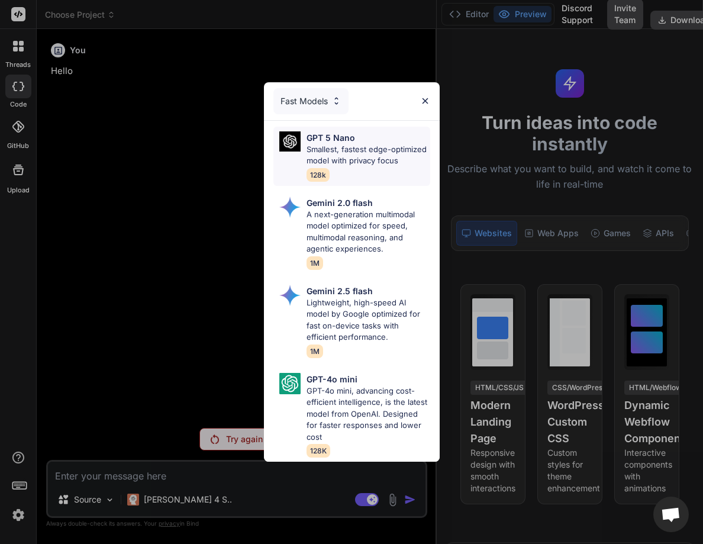
click at [350, 153] on p "Smallest, fastest edge-optimized model with privacy focus" at bounding box center [369, 155] width 124 height 23
type textarea "x"
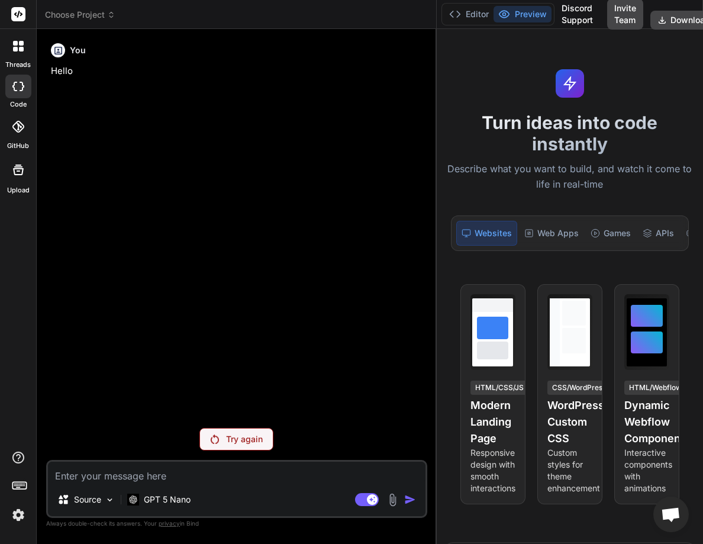
click at [149, 474] on textarea at bounding box center [237, 472] width 378 height 21
type textarea "h"
type textarea "x"
type textarea "he"
type textarea "x"
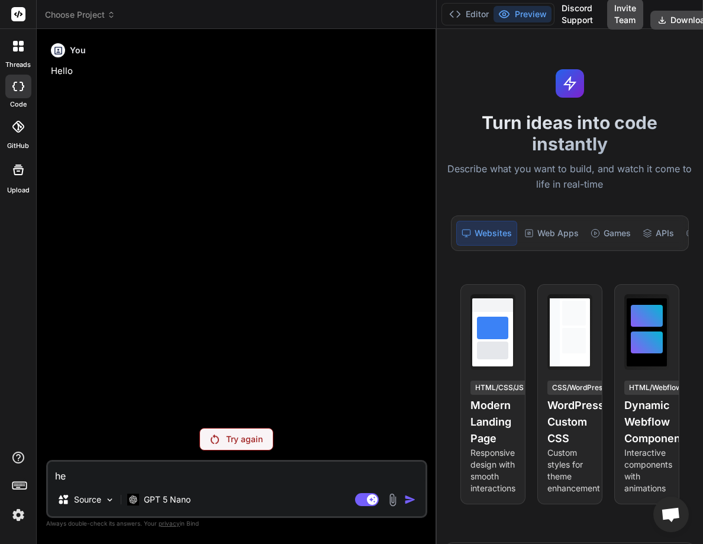
type textarea "hel"
type textarea "x"
type textarea "hell"
type textarea "x"
type textarea "hell"
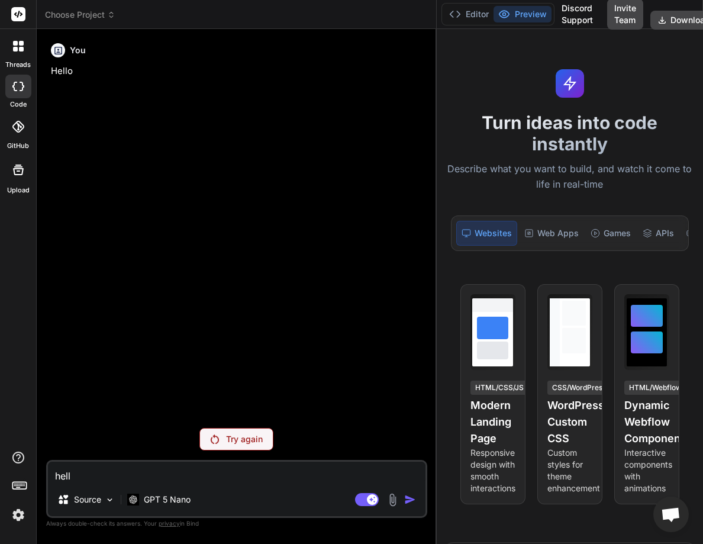
type textarea "x"
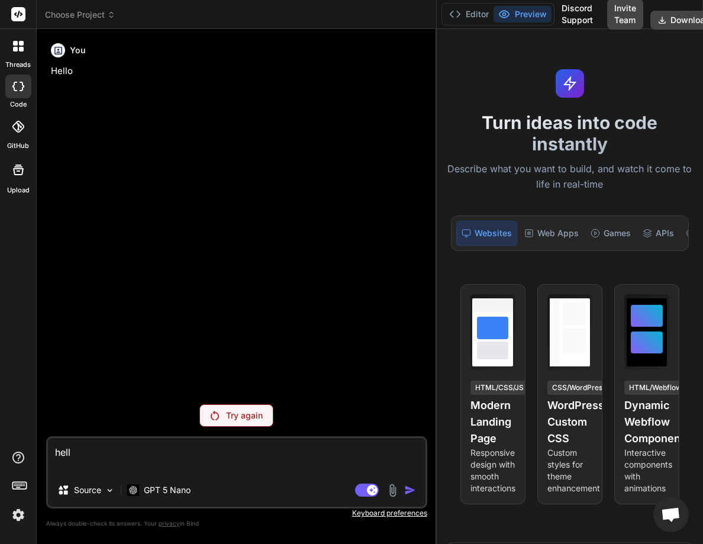
type textarea "hell"
click at [172, 456] on textarea "hell" at bounding box center [237, 456] width 378 height 36
click at [226, 418] on p "Try again" at bounding box center [244, 415] width 37 height 12
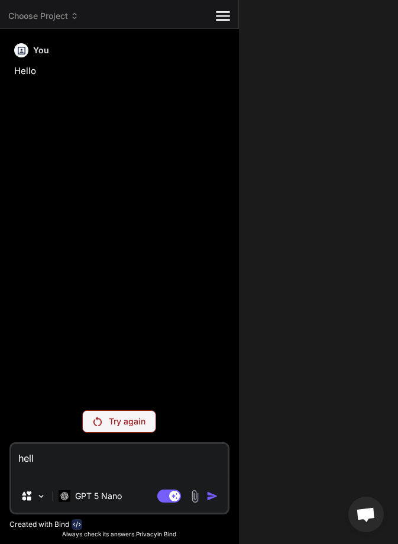
type textarea "x"
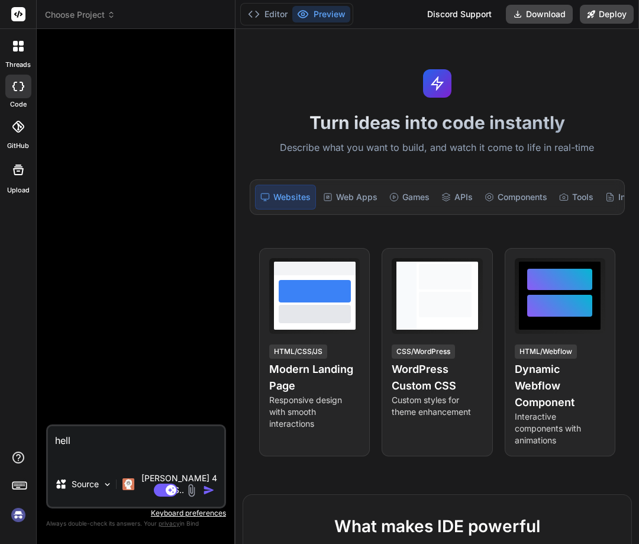
click at [24, 515] on img at bounding box center [18, 515] width 20 height 20
click at [100, 450] on textarea "hell" at bounding box center [136, 444] width 176 height 36
click at [209, 491] on img "button" at bounding box center [209, 490] width 12 height 12
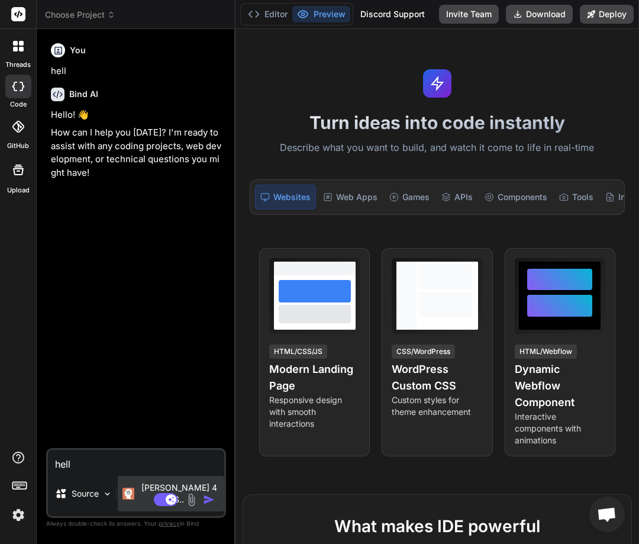
click at [124, 504] on div "Claude 4 S.." at bounding box center [171, 494] width 107 height 36
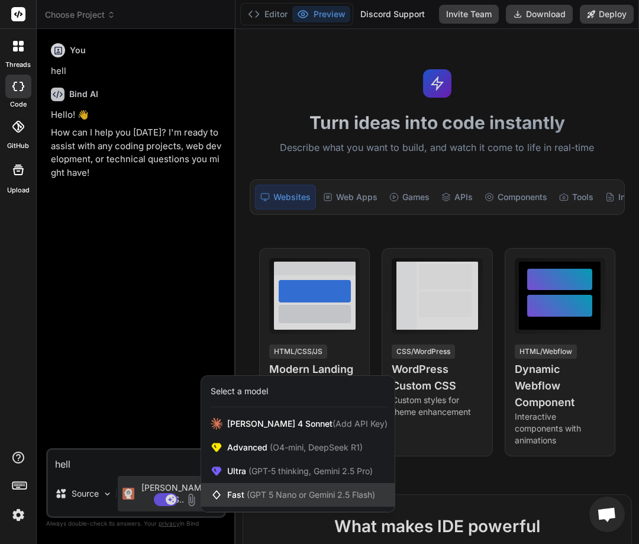
click at [258, 490] on span "(GPT 5 Nano or Gemini 2.5 Flash)" at bounding box center [311, 494] width 128 height 10
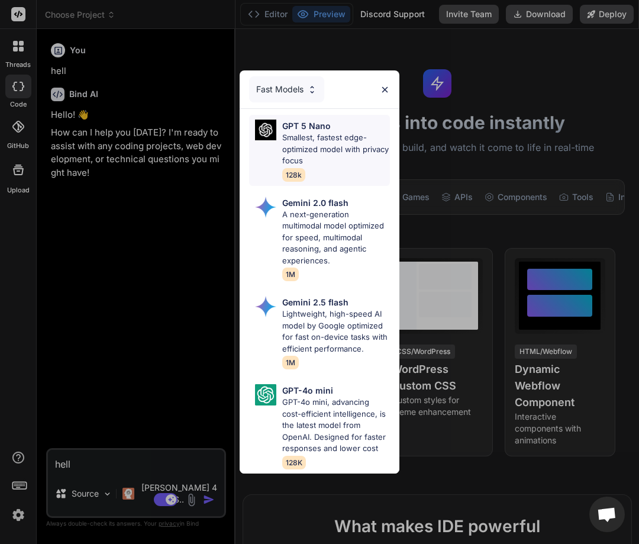
click at [307, 135] on p "Smallest, fastest edge-optimized model with privacy focus" at bounding box center [336, 149] width 108 height 35
type textarea "x"
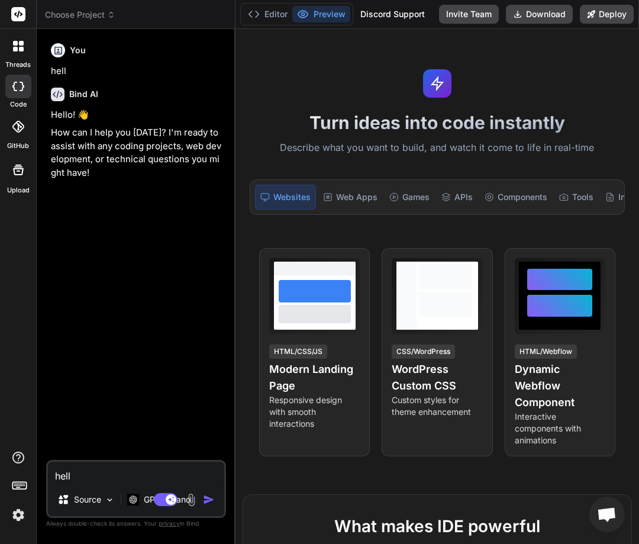
click at [108, 474] on textarea "hell" at bounding box center [136, 472] width 176 height 21
type textarea "x"
type textarea "h"
type textarea "x"
type textarea "he"
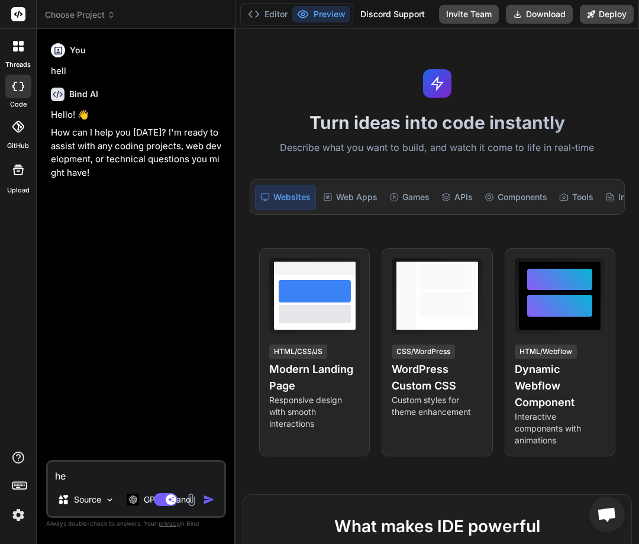
type textarea "x"
type textarea "hel"
type textarea "x"
type textarea "hell"
type textarea "x"
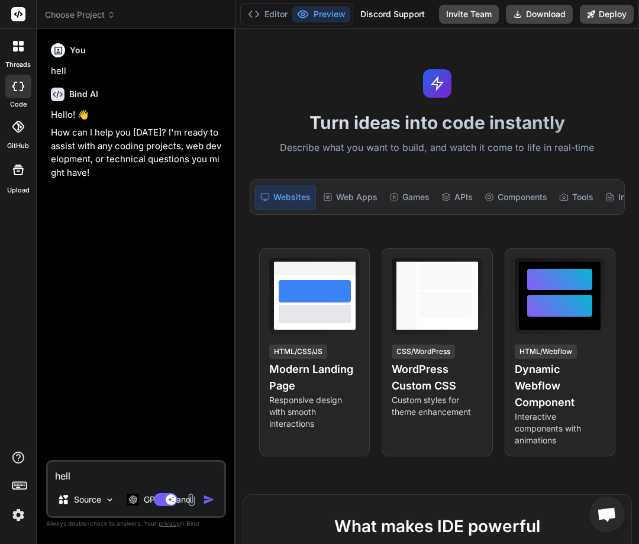
type textarea "hello"
type textarea "x"
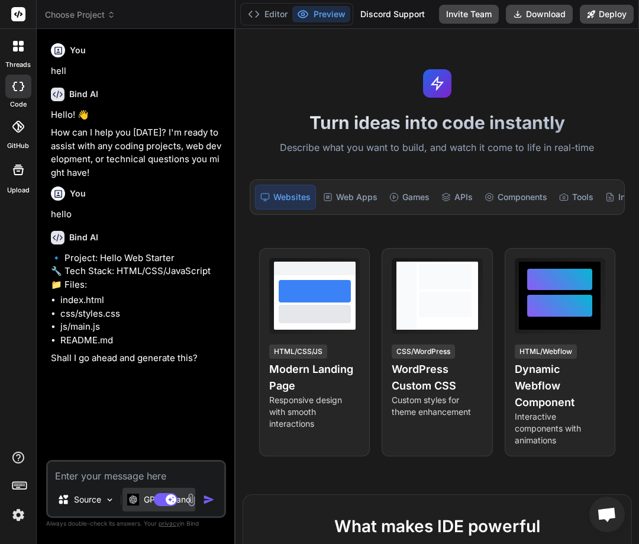
click at [138, 503] on img at bounding box center [133, 498] width 12 height 11
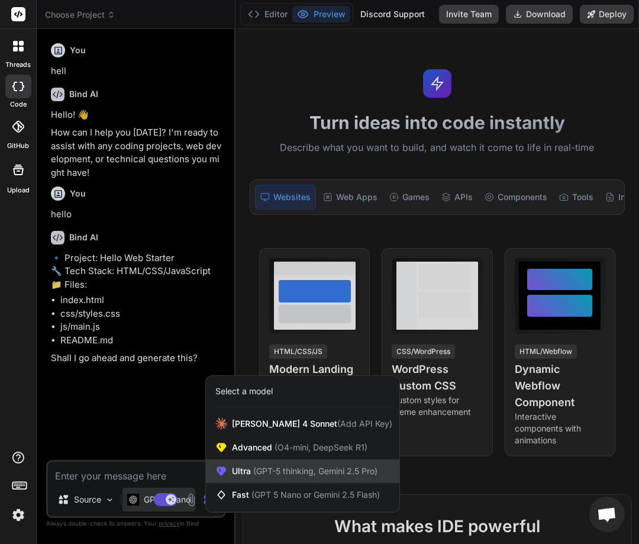
click at [254, 466] on span "(GPT-5 thinking, Gemini 2.5 Pro)" at bounding box center [314, 471] width 127 height 10
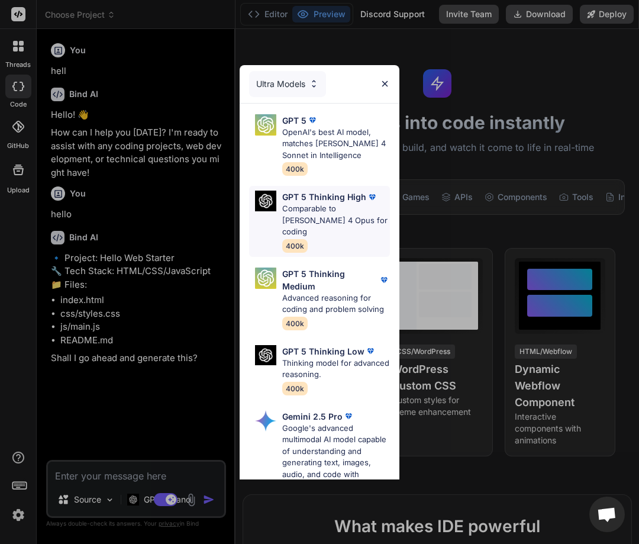
click at [314, 213] on p "Comparable to Claude 4 Opus for coding" at bounding box center [336, 220] width 108 height 35
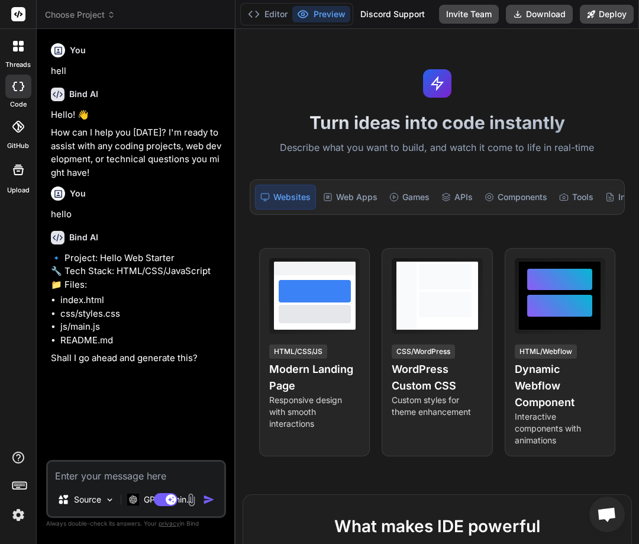
click at [80, 469] on textarea at bounding box center [136, 472] width 176 height 21
type textarea "x"
type textarea "h"
type textarea "x"
type textarea "hy"
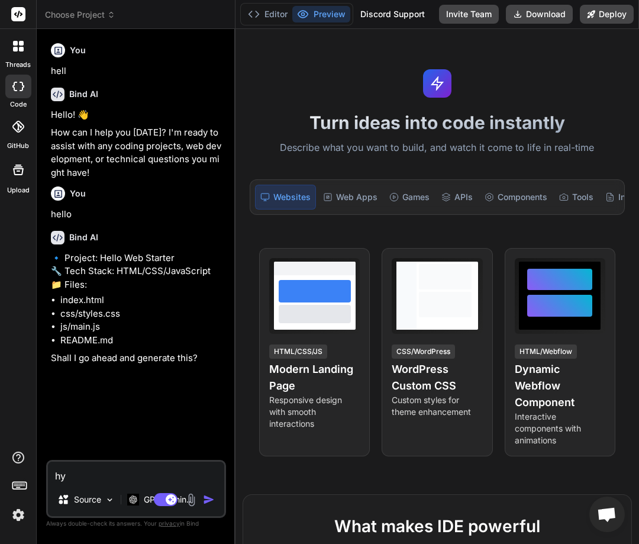
type textarea "x"
type textarea "hyy"
type textarea "x"
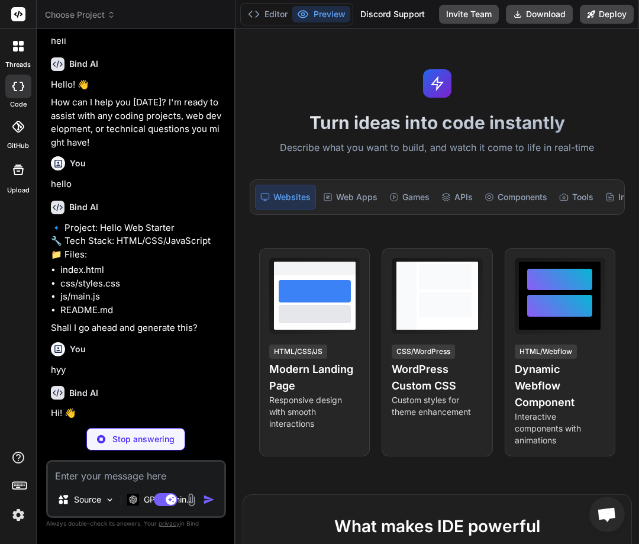
scroll to position [30, 0]
type textarea "x"
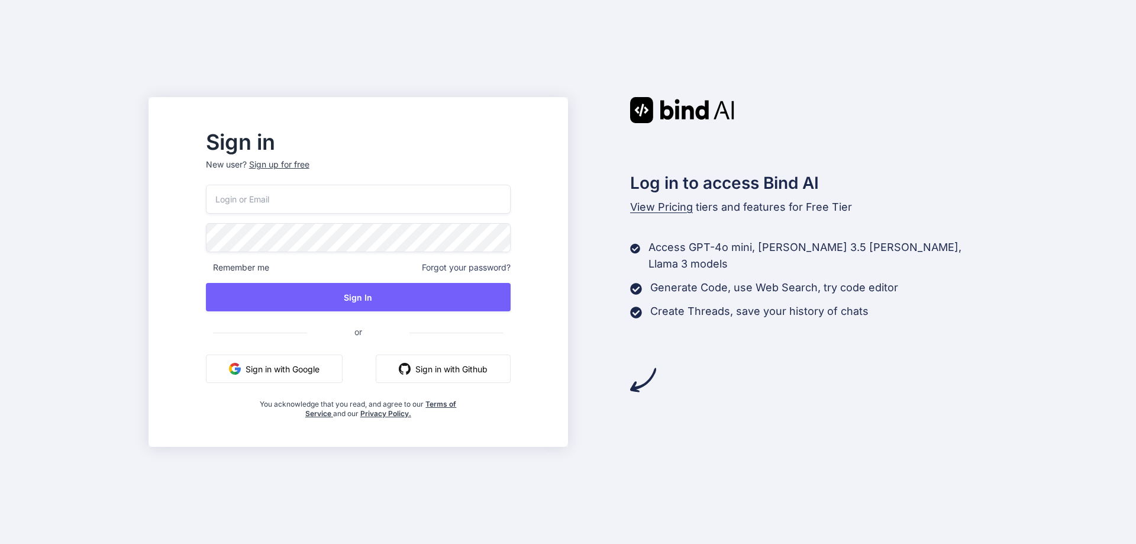
click at [334, 203] on input "email" at bounding box center [358, 199] width 305 height 29
paste input "[EMAIL_ADDRESS][DOMAIN_NAME]"
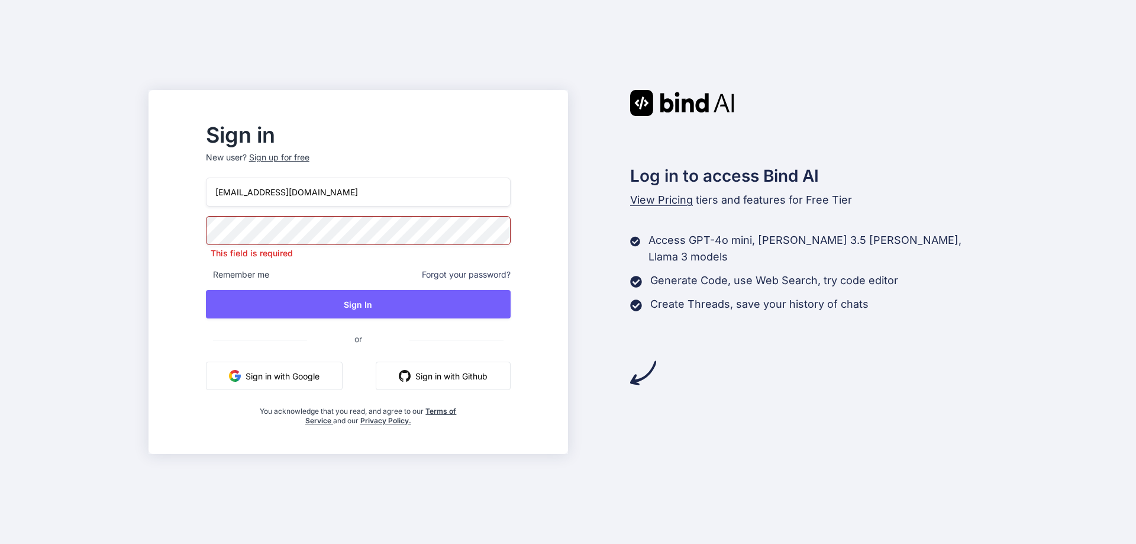
click at [241, 195] on input "[EMAIL_ADDRESS][DOMAIN_NAME]" at bounding box center [358, 192] width 305 height 29
type input "[EMAIL_ADDRESS][DOMAIN_NAME]"
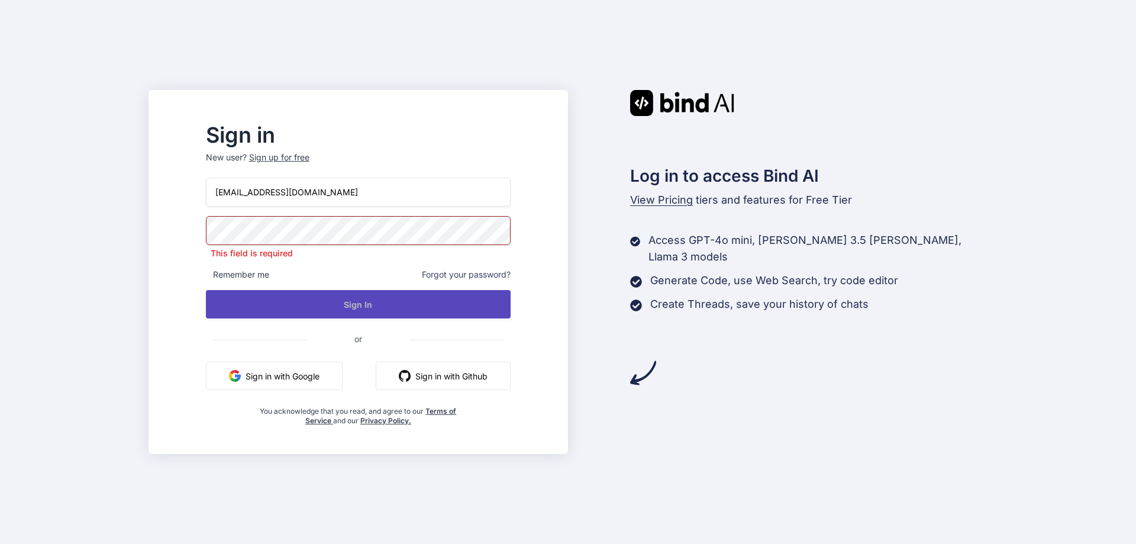
click at [376, 305] on button "Sign In" at bounding box center [358, 304] width 305 height 28
